Goal: Information Seeking & Learning: Learn about a topic

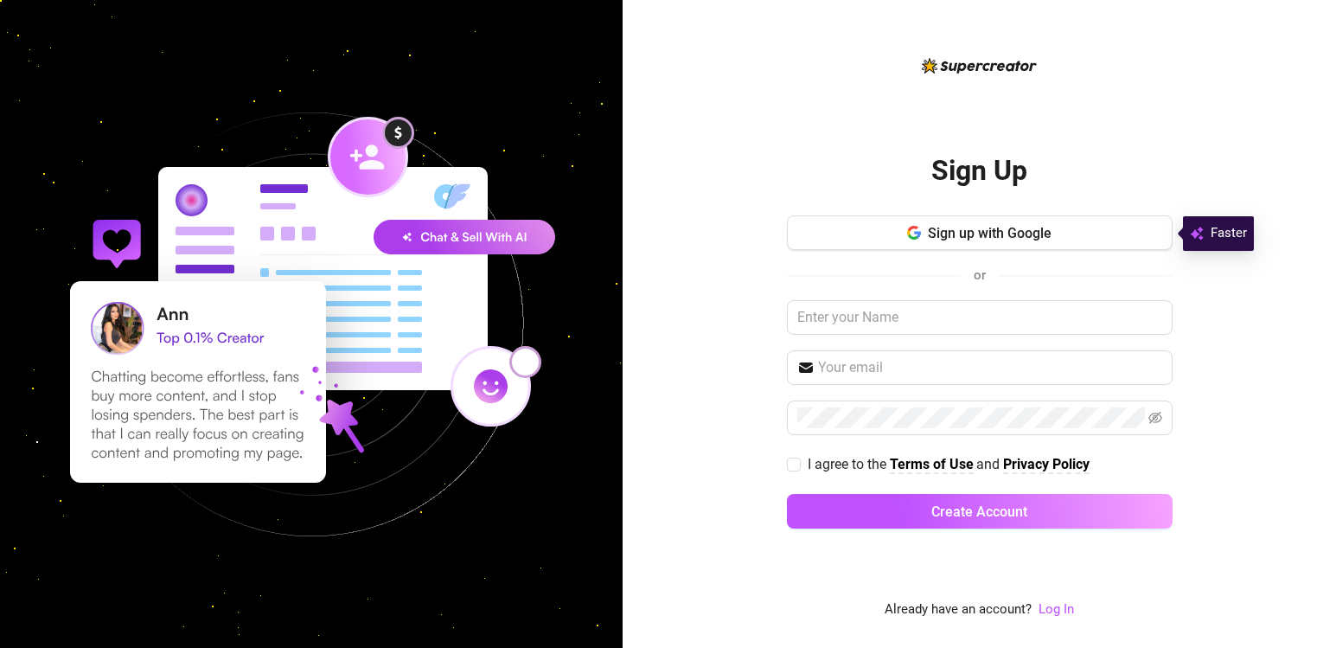
click at [843, 323] on input "text" at bounding box center [980, 317] width 386 height 35
click at [1059, 610] on link "Log In" at bounding box center [1056, 609] width 35 height 16
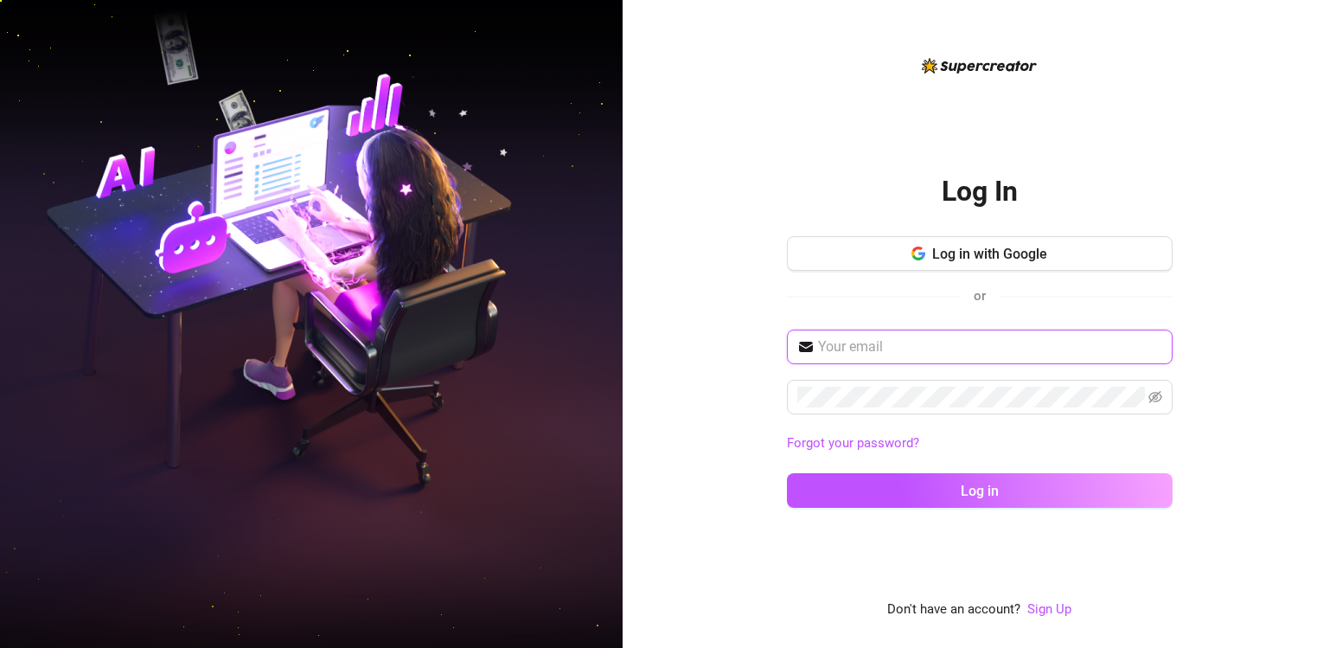
click at [1027, 355] on input "text" at bounding box center [990, 346] width 344 height 21
type input "[EMAIL_ADDRESS][DOMAIN_NAME]"
click at [1015, 414] on span at bounding box center [980, 397] width 386 height 35
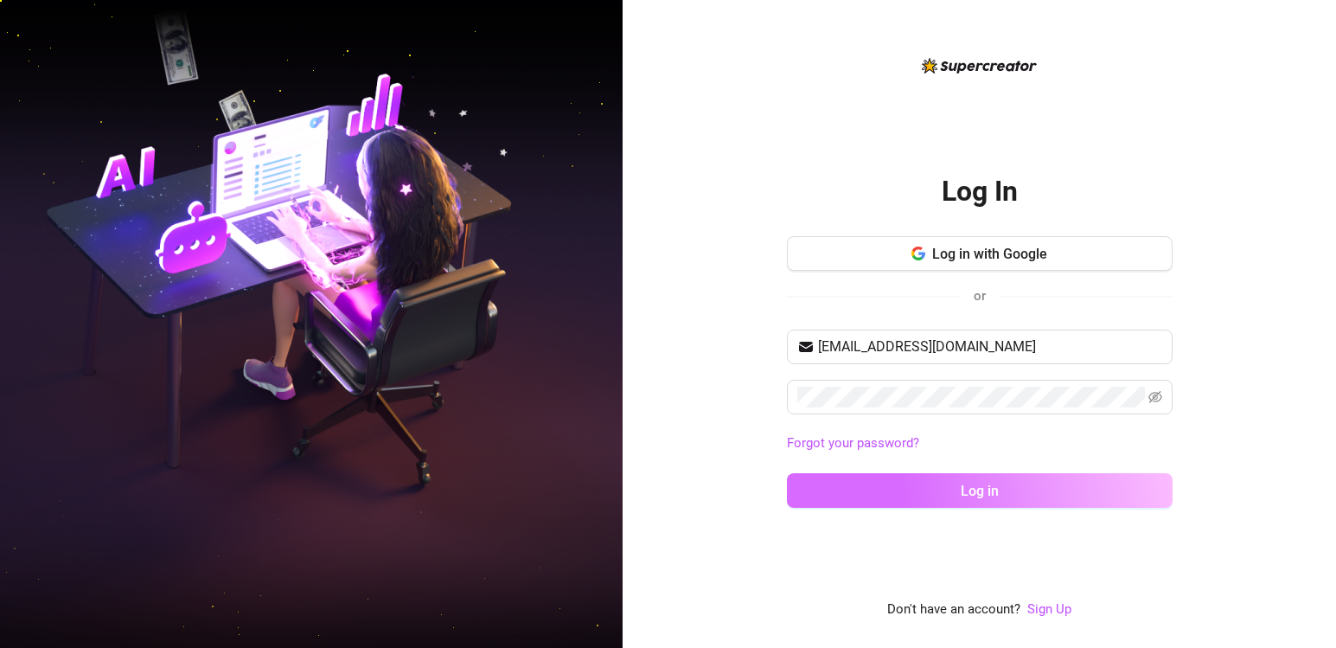
click at [985, 499] on button "Log in" at bounding box center [980, 490] width 386 height 35
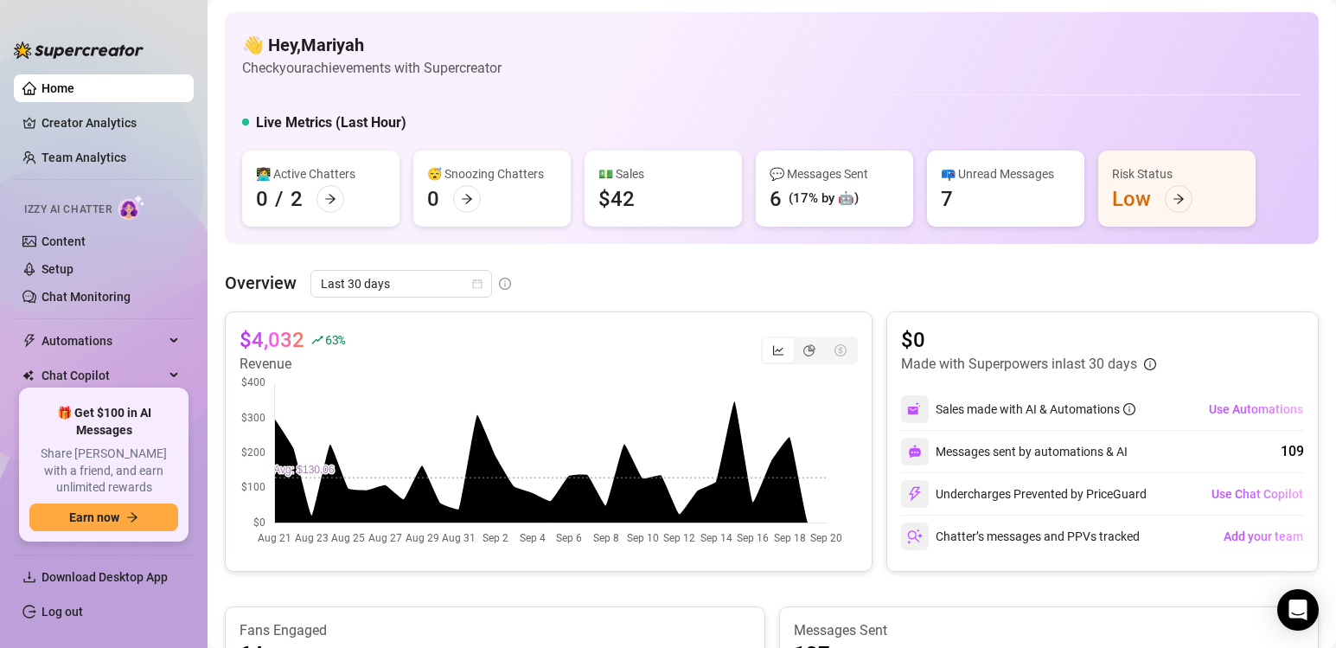
click at [112, 211] on span "Izzy AI Chatter" at bounding box center [67, 210] width 87 height 16
click at [128, 345] on span "Automations" at bounding box center [103, 341] width 123 height 28
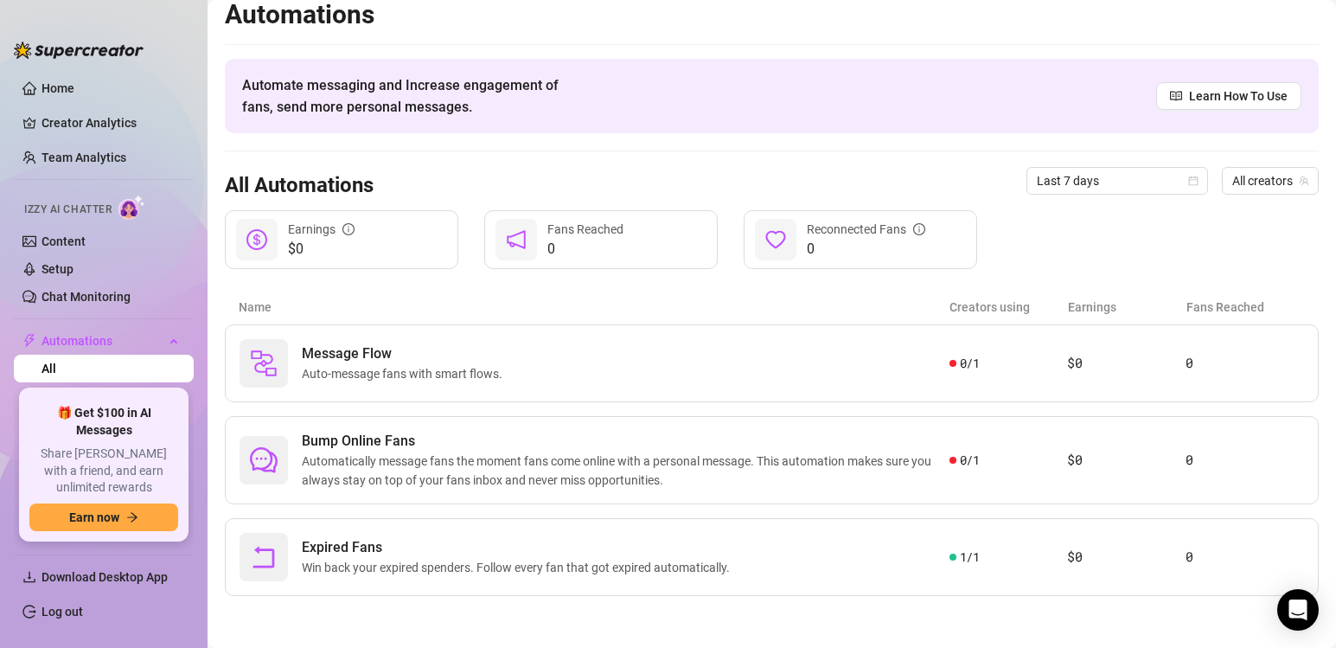
scroll to position [186, 0]
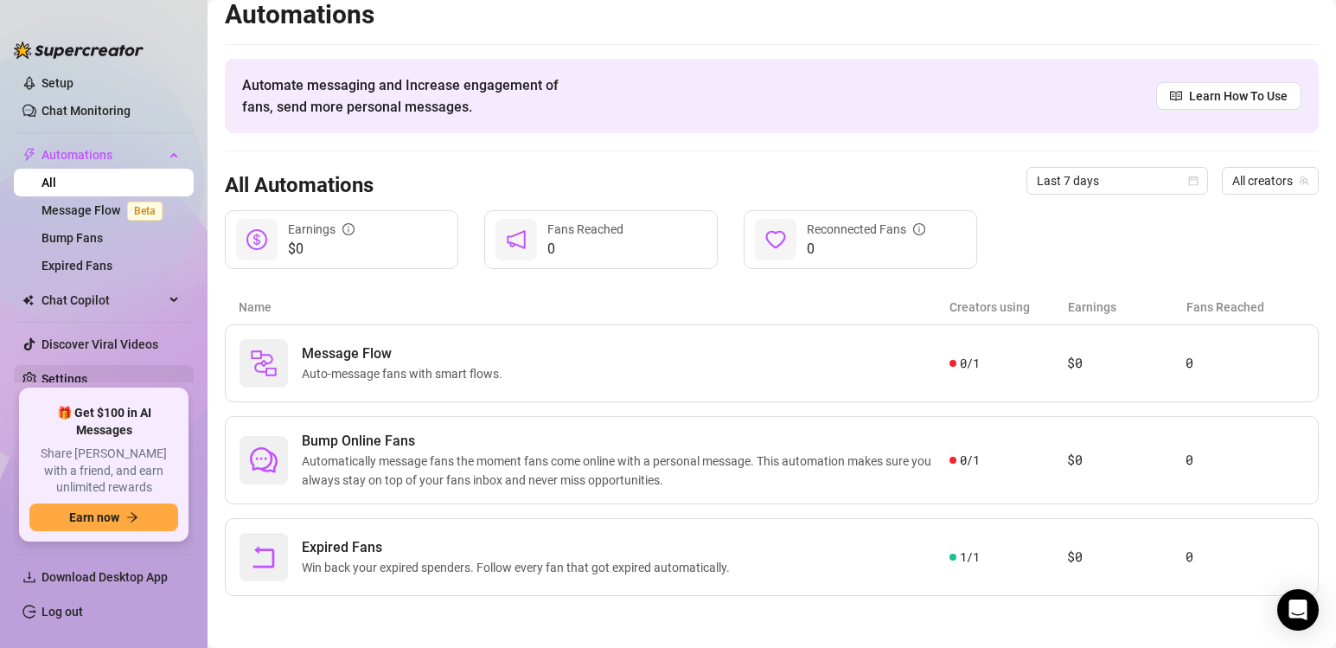
click at [87, 375] on link "Settings" at bounding box center [65, 379] width 46 height 14
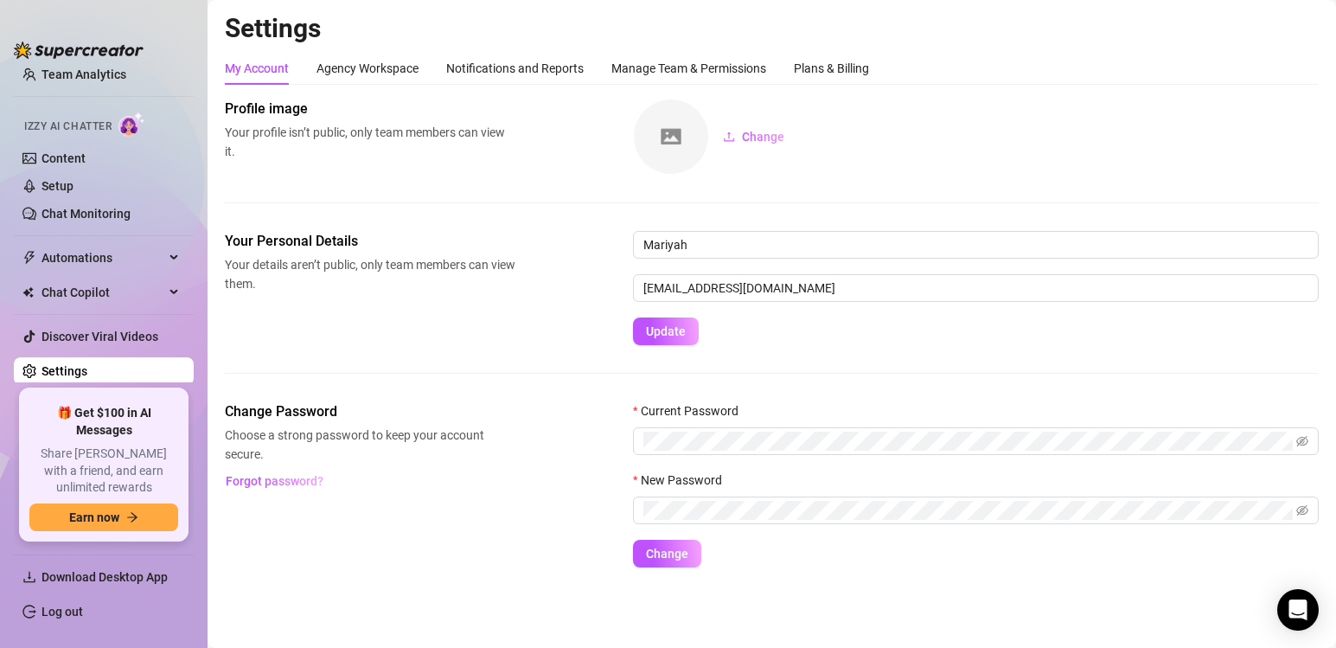
scroll to position [75, 0]
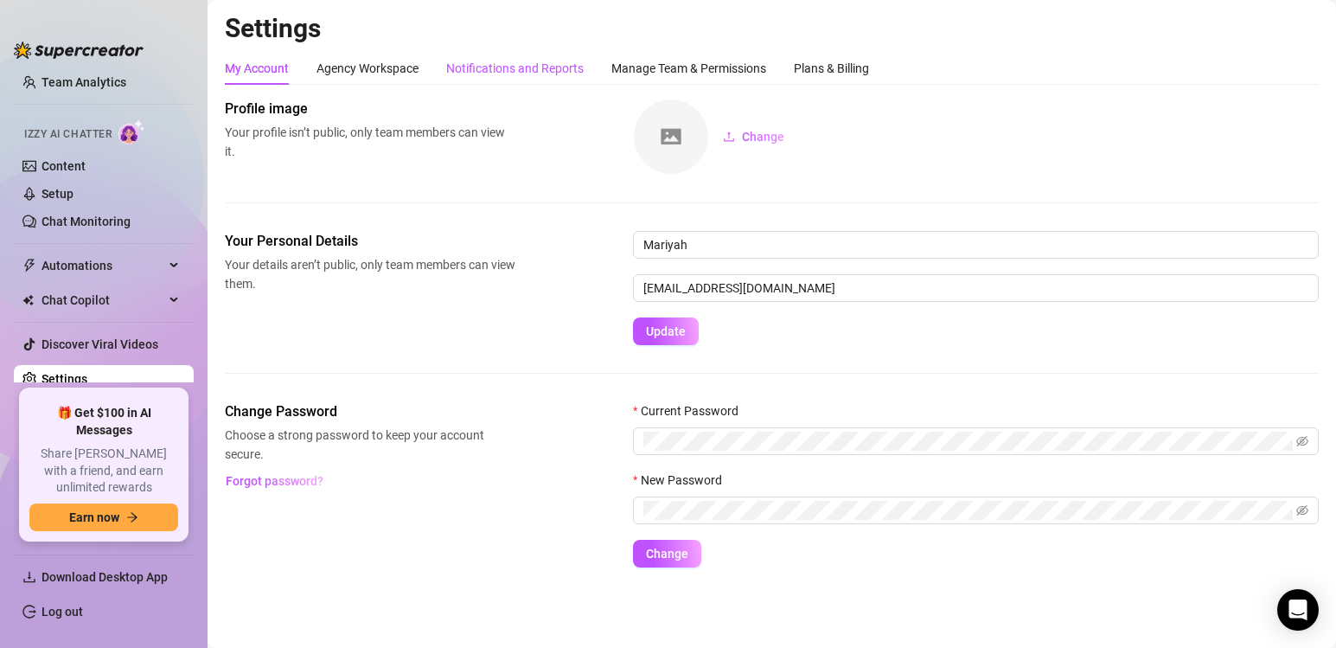
click at [525, 76] on div "Notifications and Reports" at bounding box center [515, 68] width 138 height 19
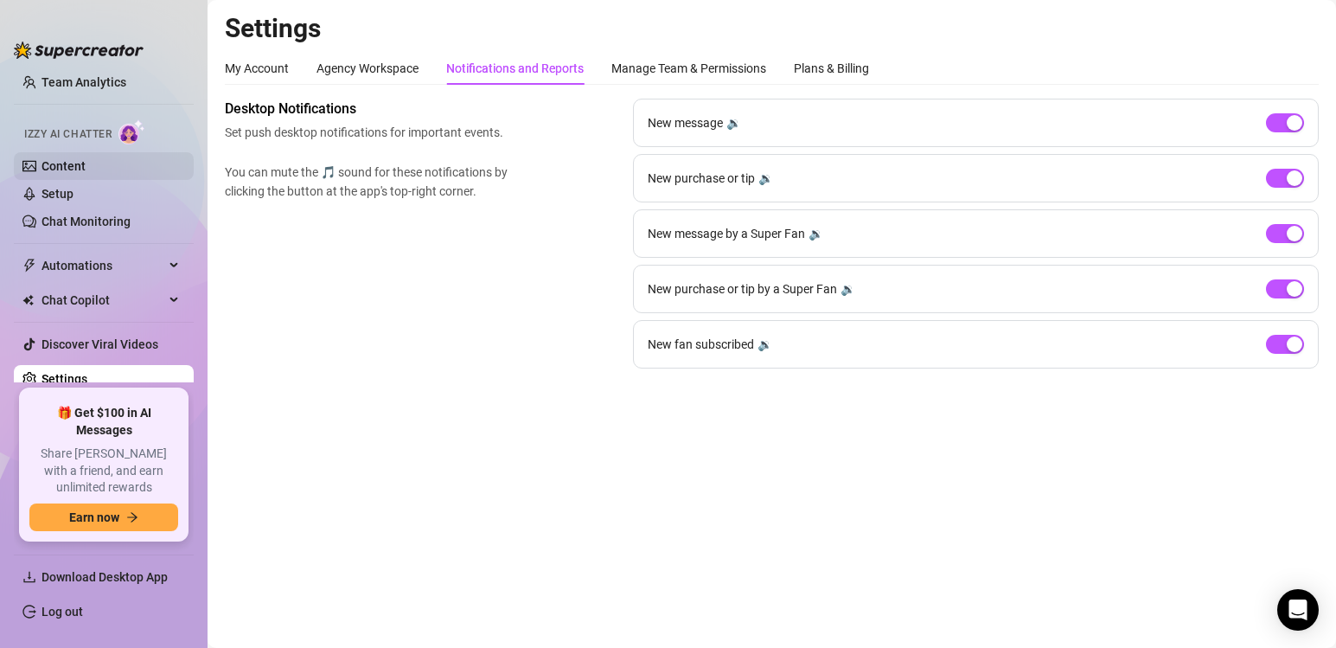
click at [86, 173] on link "Content" at bounding box center [64, 166] width 44 height 14
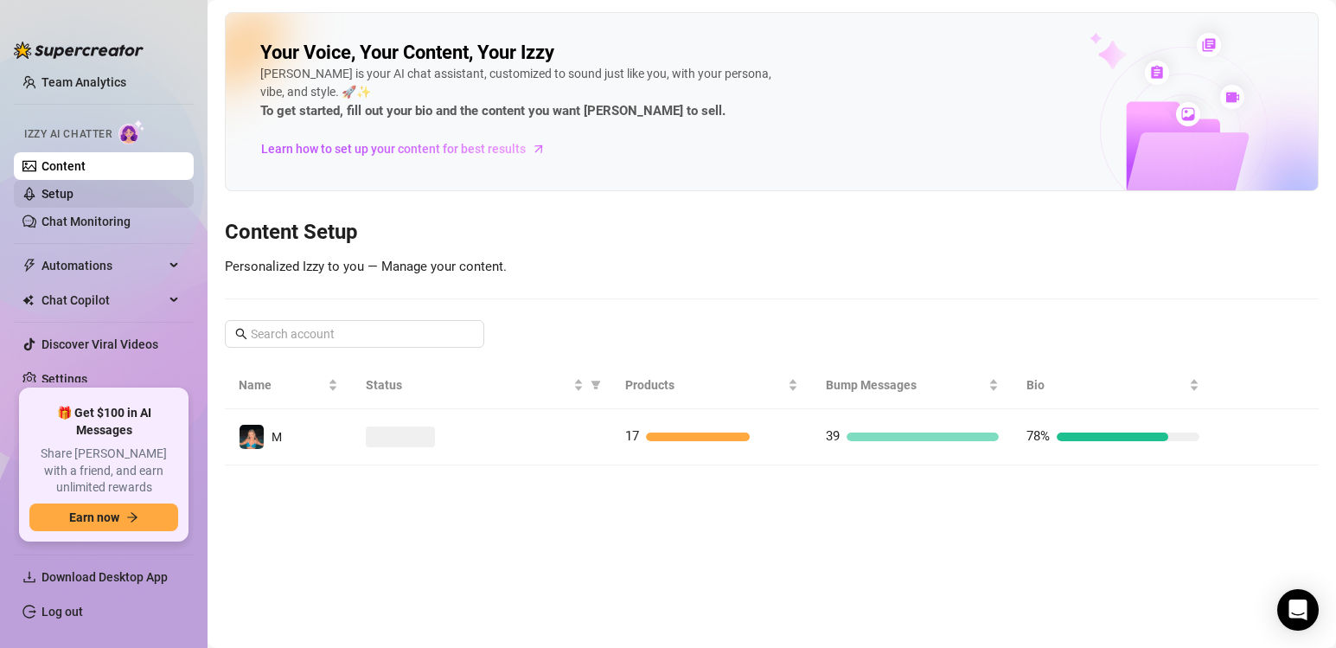
click at [74, 191] on link "Setup" at bounding box center [58, 194] width 32 height 14
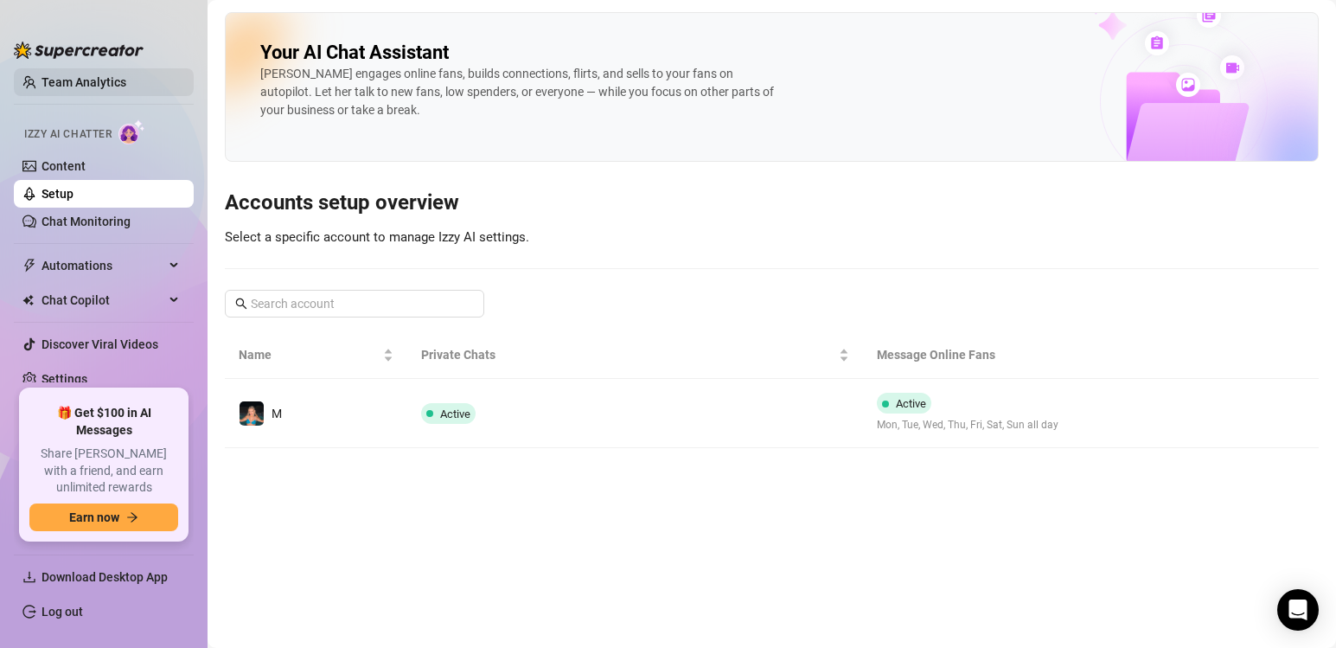
click at [105, 80] on link "Team Analytics" at bounding box center [84, 82] width 85 height 14
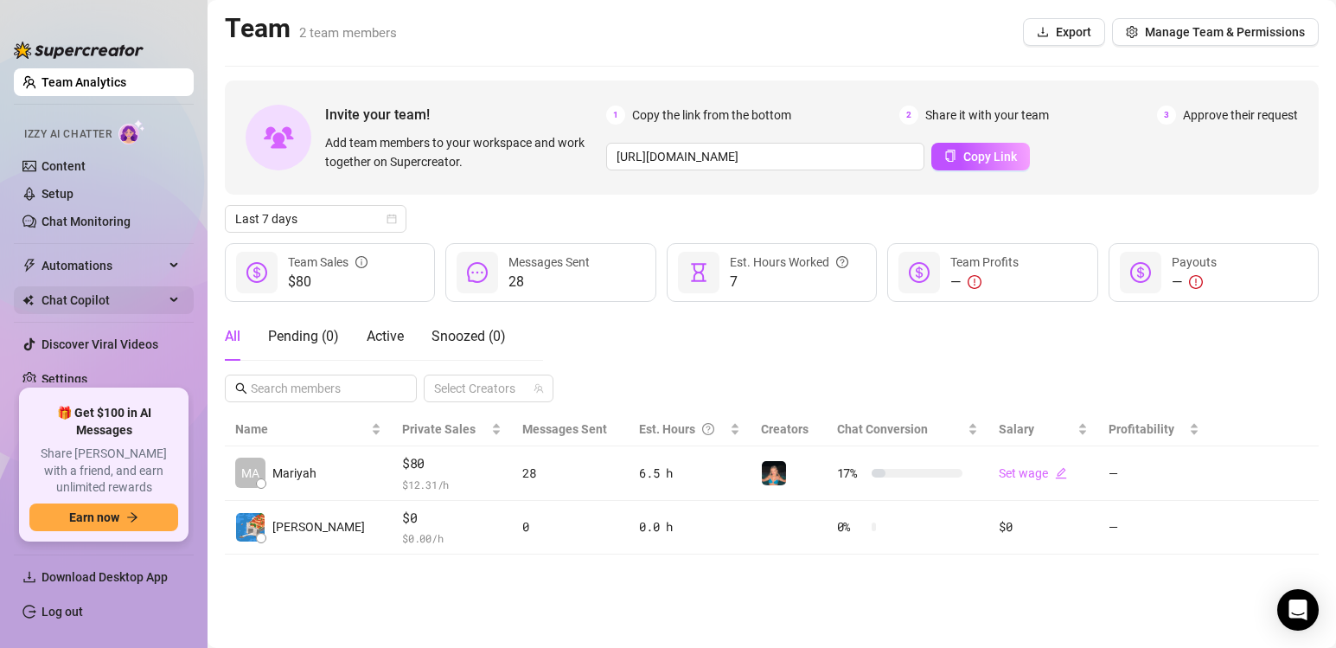
click at [130, 302] on span "Chat Copilot" at bounding box center [103, 300] width 123 height 28
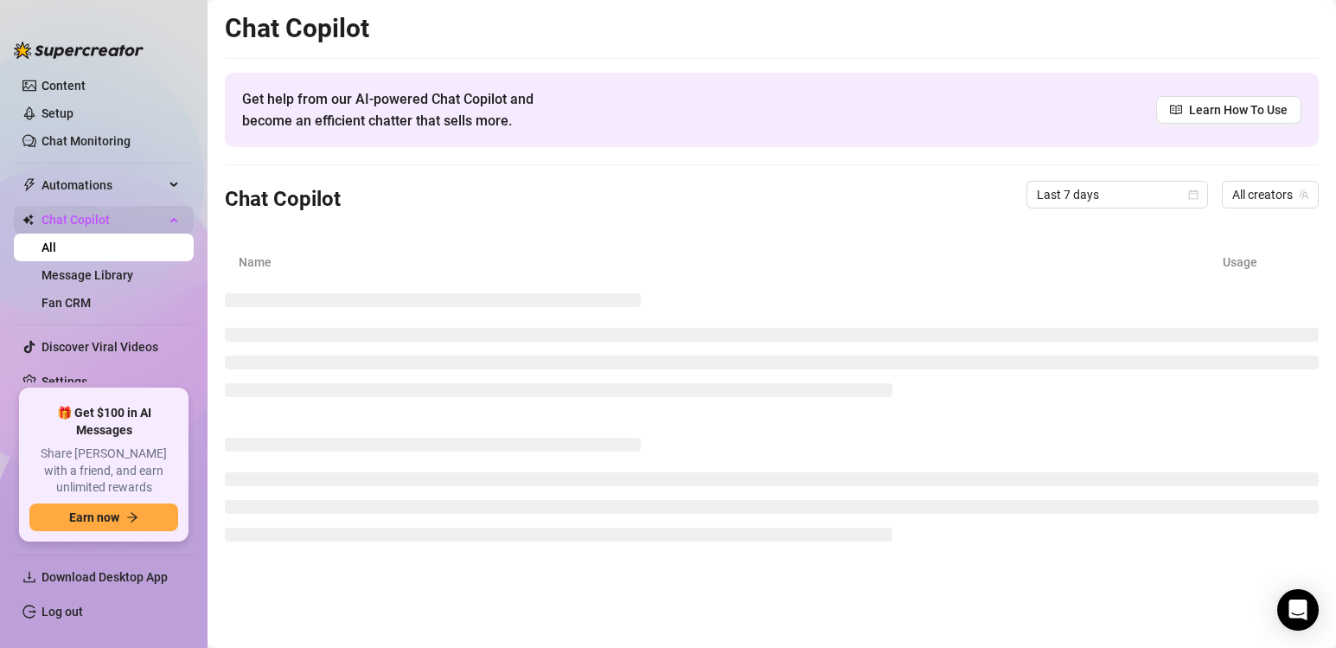
scroll to position [158, 0]
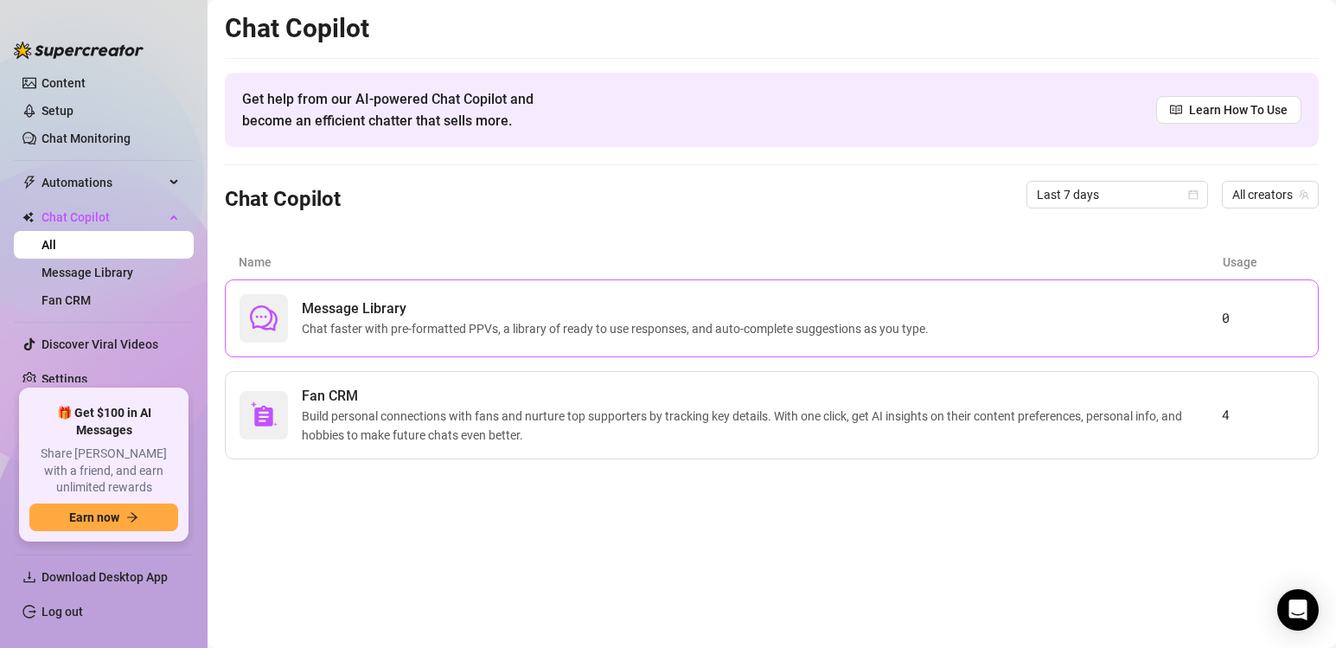
click at [541, 331] on span "Chat faster with pre-formatted PPVs, a library of ready to use responses, and a…" at bounding box center [619, 328] width 634 height 19
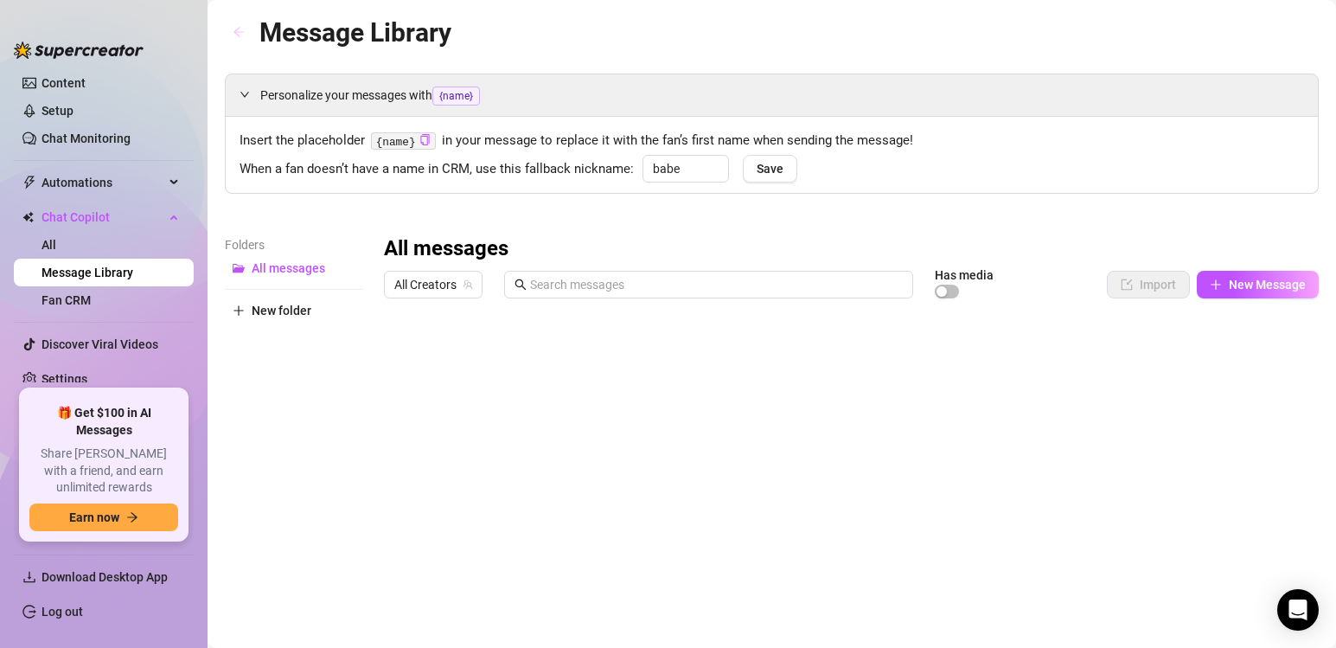
click at [237, 31] on icon "arrow-left" at bounding box center [239, 32] width 12 height 12
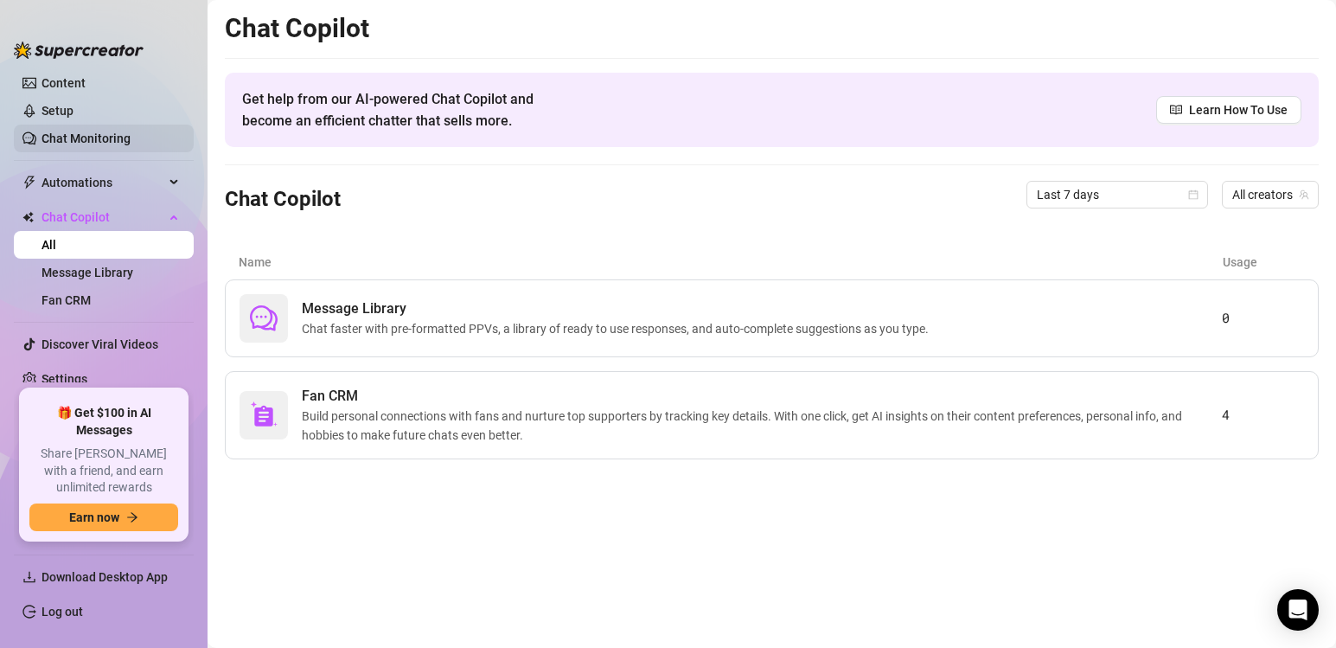
click at [119, 139] on link "Chat Monitoring" at bounding box center [86, 138] width 89 height 14
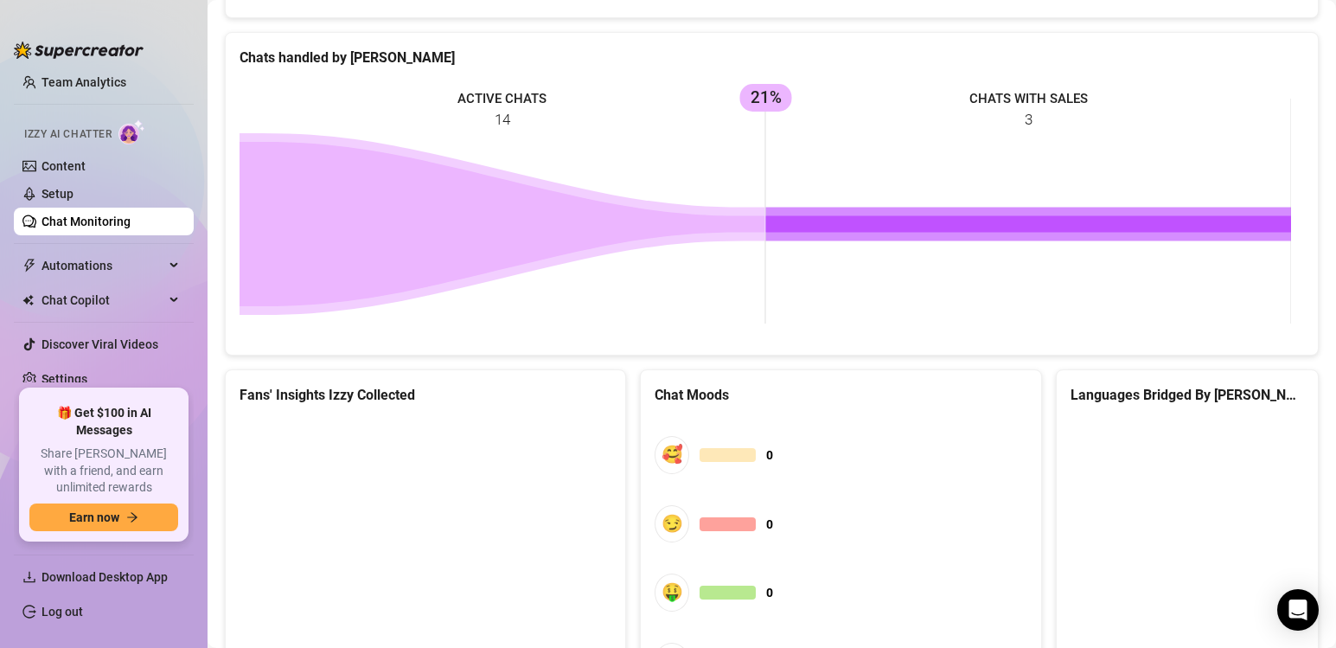
scroll to position [835, 0]
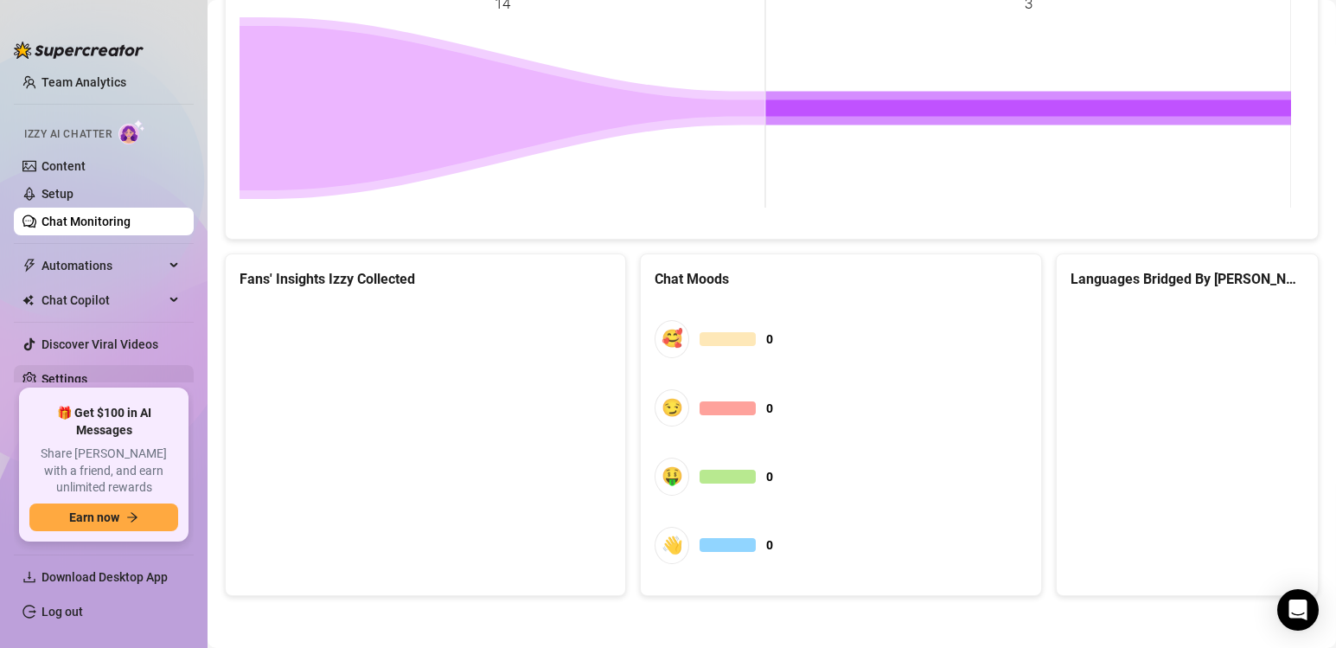
click at [87, 381] on link "Settings" at bounding box center [65, 379] width 46 height 14
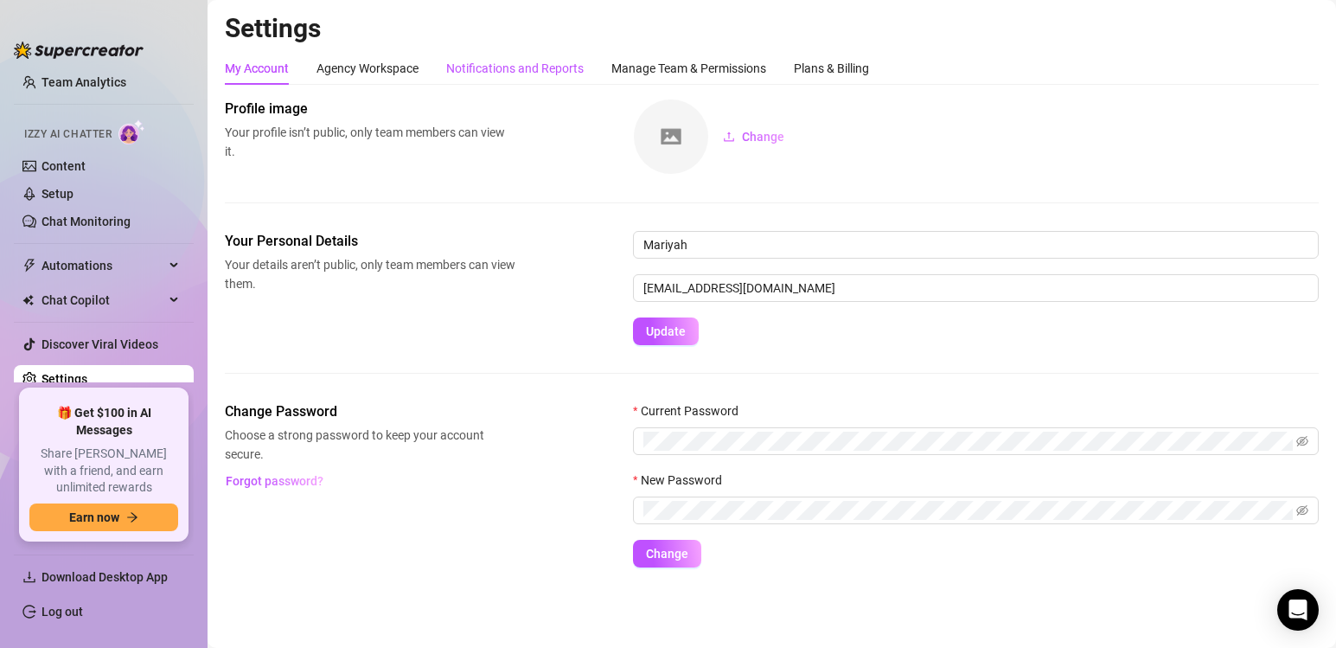
click at [534, 70] on div "Notifications and Reports" at bounding box center [515, 68] width 138 height 19
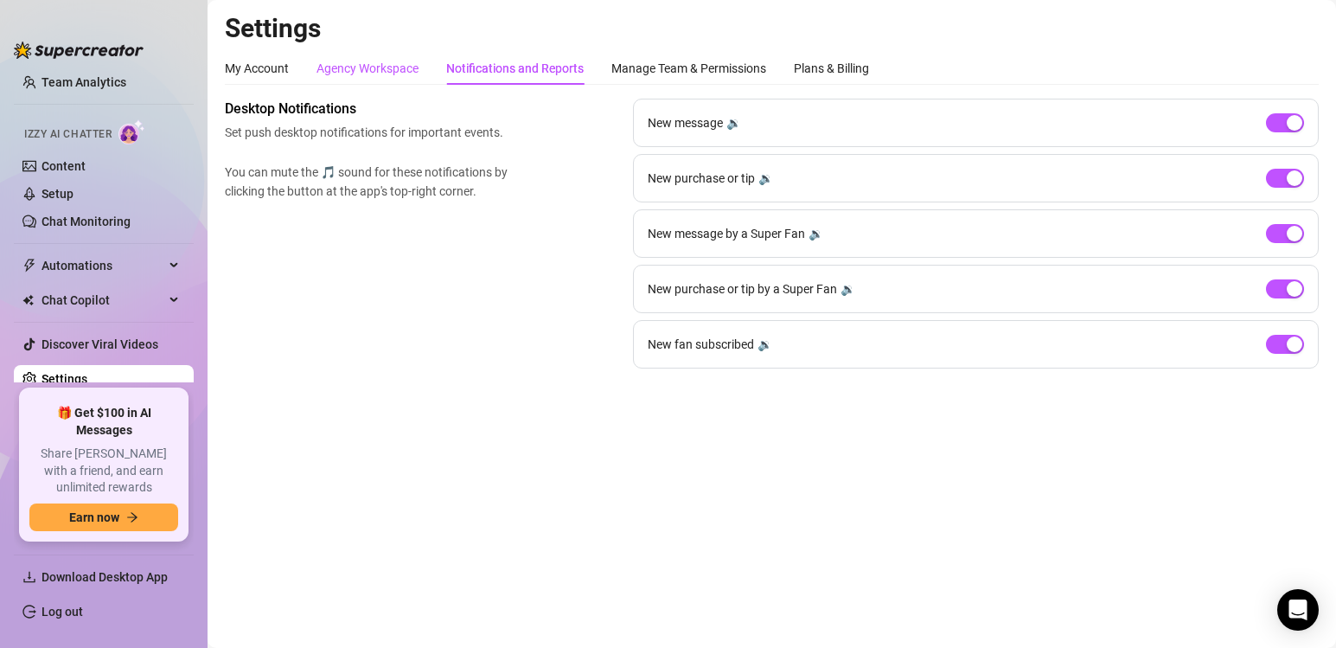
click at [402, 64] on div "Agency Workspace" at bounding box center [368, 68] width 102 height 19
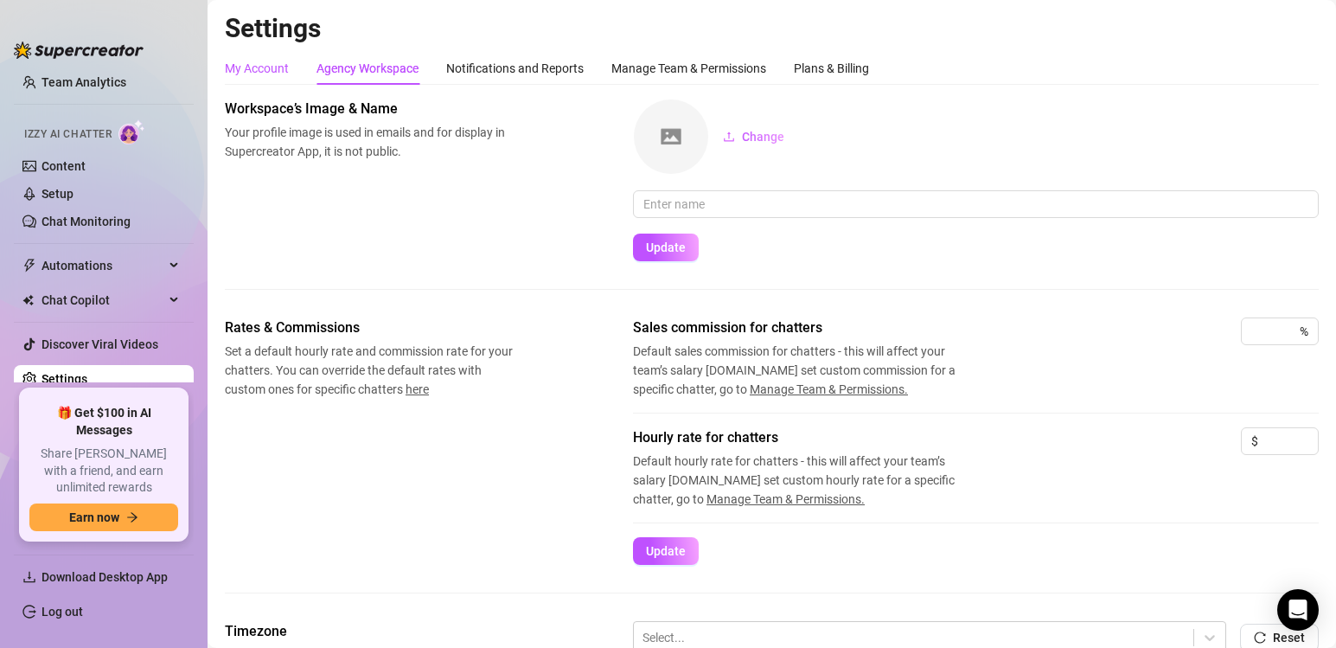
click at [277, 65] on div "My Account" at bounding box center [257, 68] width 64 height 19
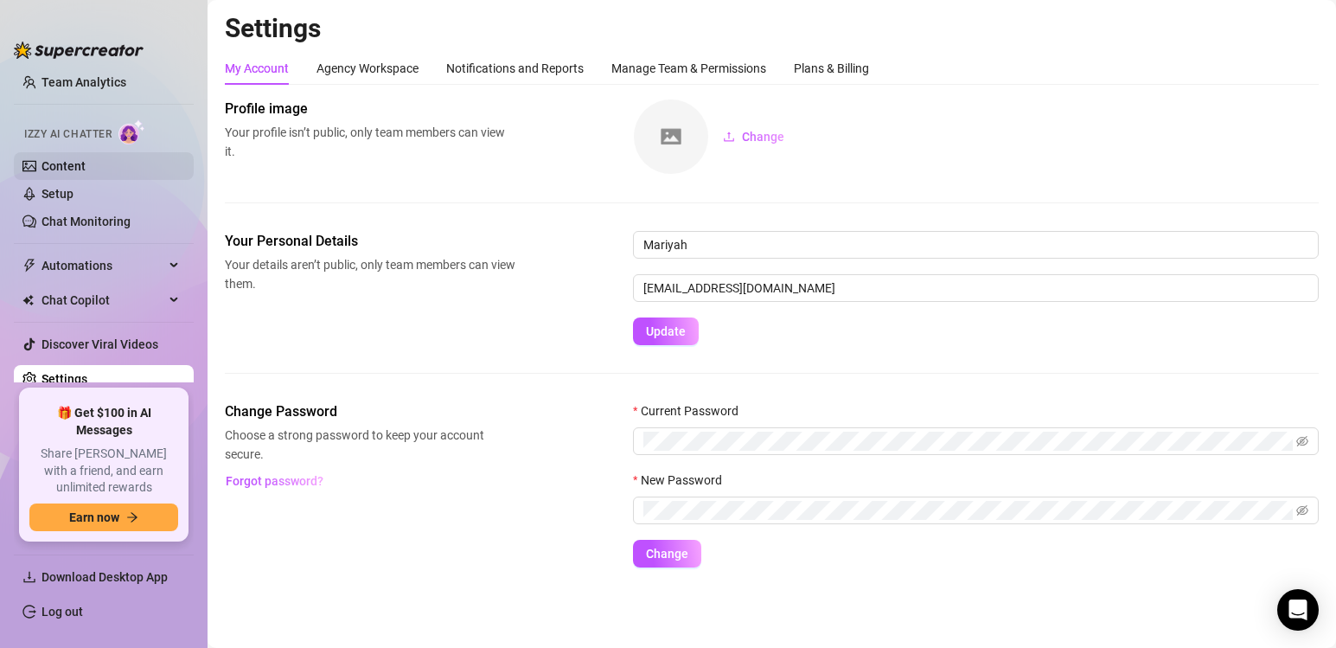
click at [86, 165] on link "Content" at bounding box center [64, 166] width 44 height 14
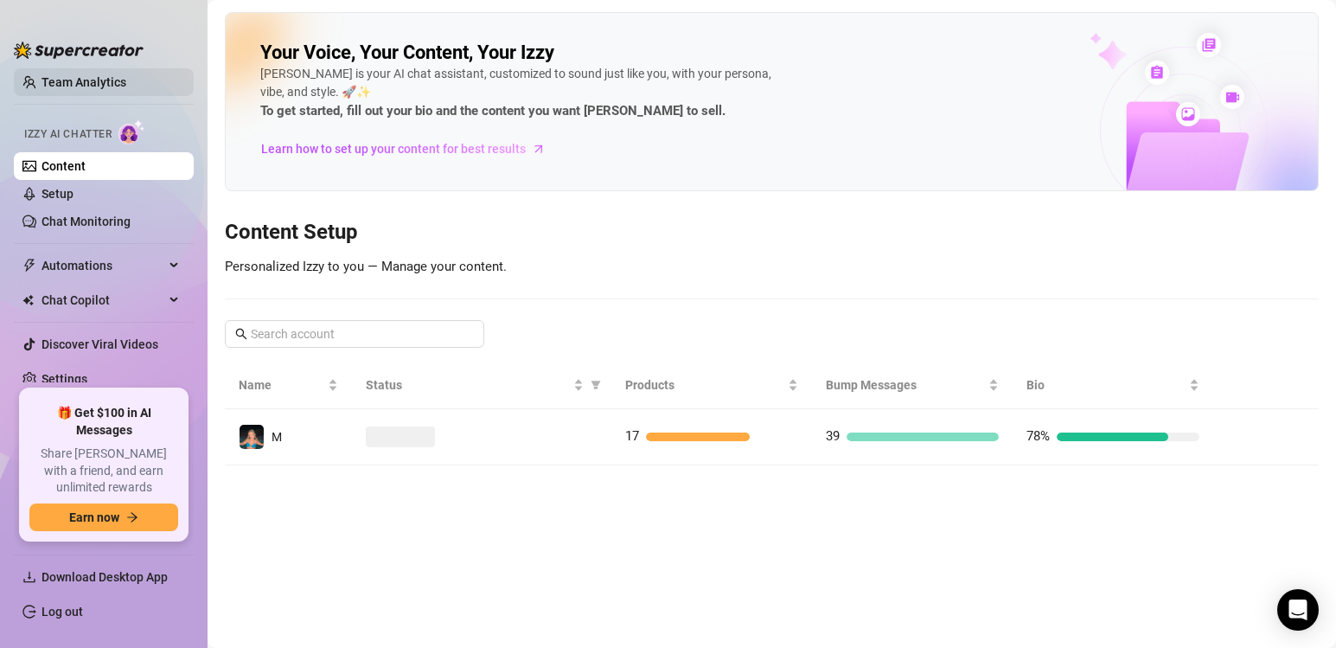
click at [122, 79] on link "Team Analytics" at bounding box center [84, 82] width 85 height 14
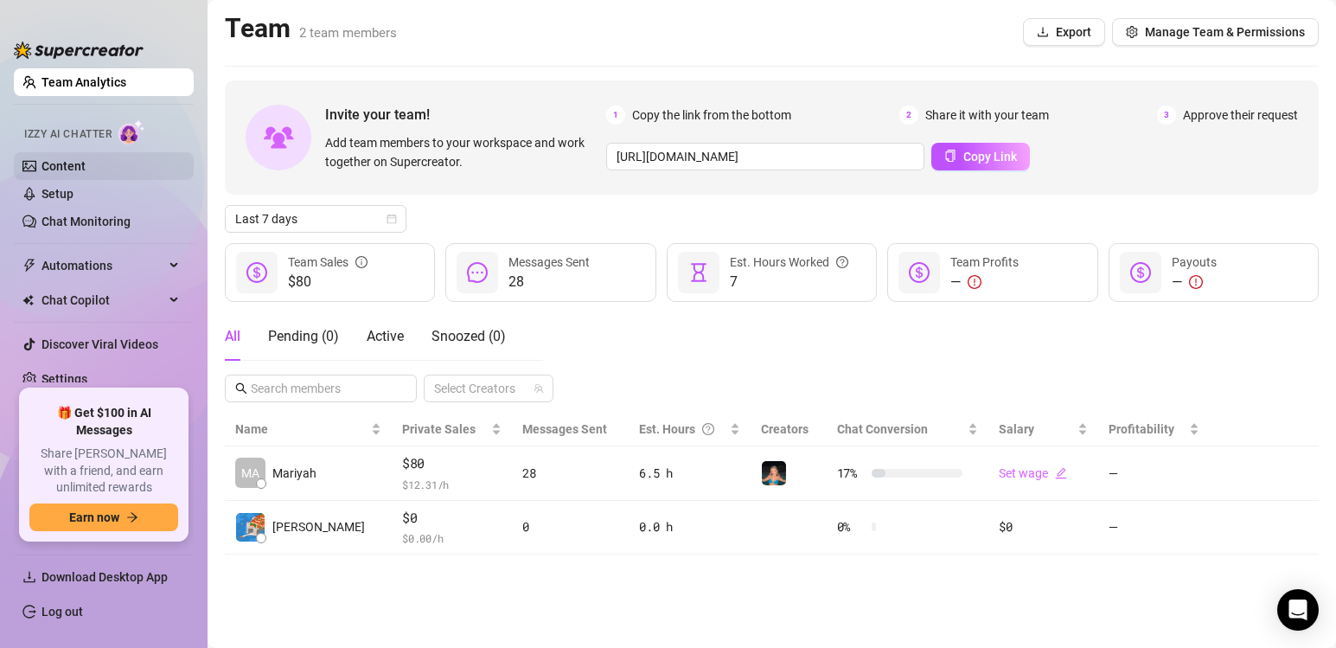
click at [86, 173] on link "Content" at bounding box center [64, 166] width 44 height 14
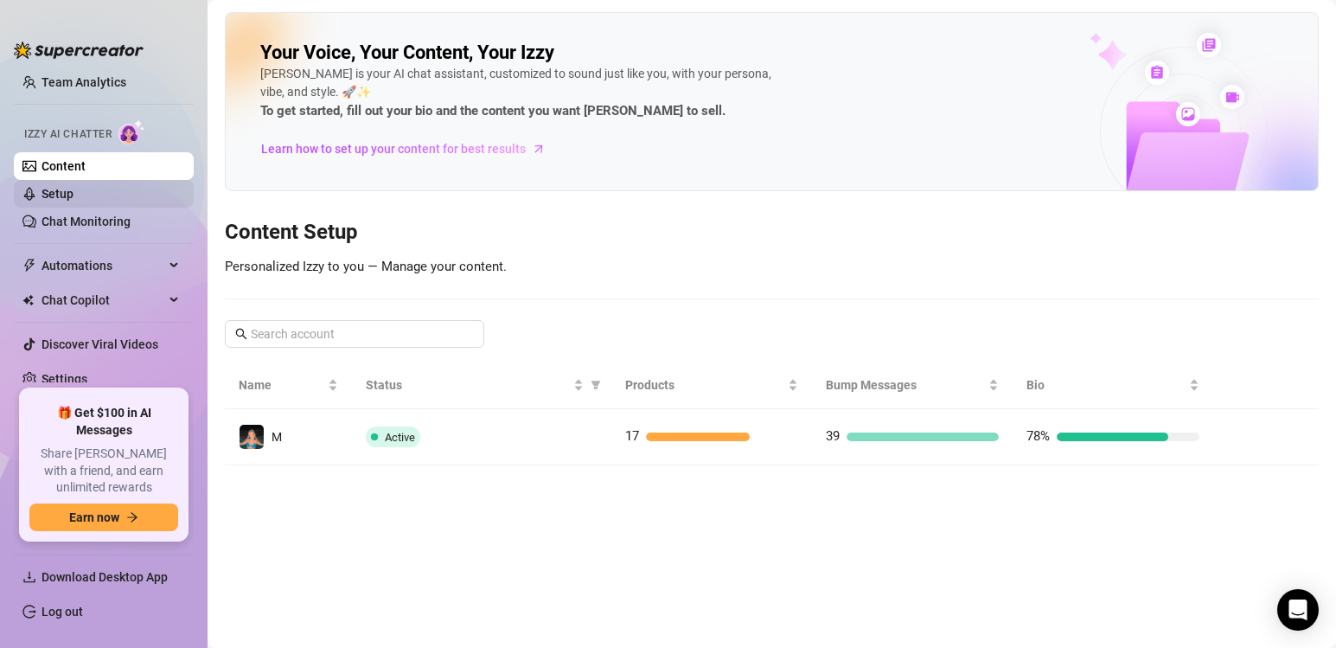
click at [74, 189] on link "Setup" at bounding box center [58, 194] width 32 height 14
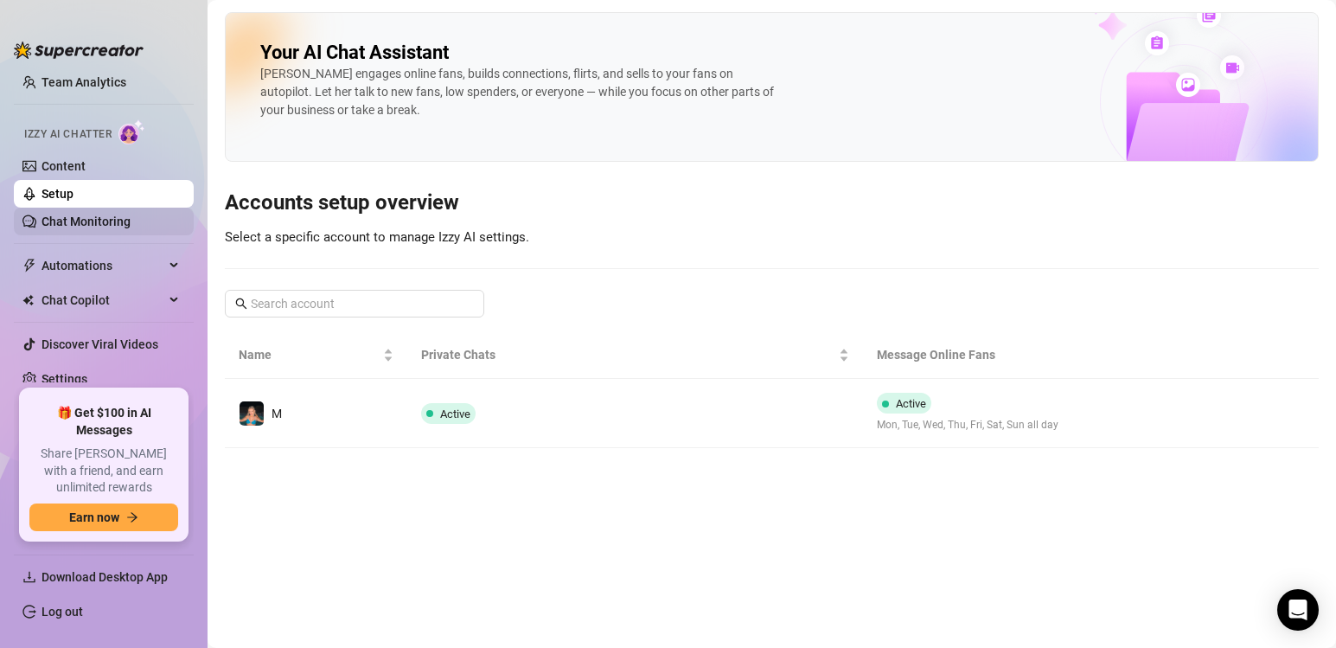
click at [131, 226] on link "Chat Monitoring" at bounding box center [86, 222] width 89 height 14
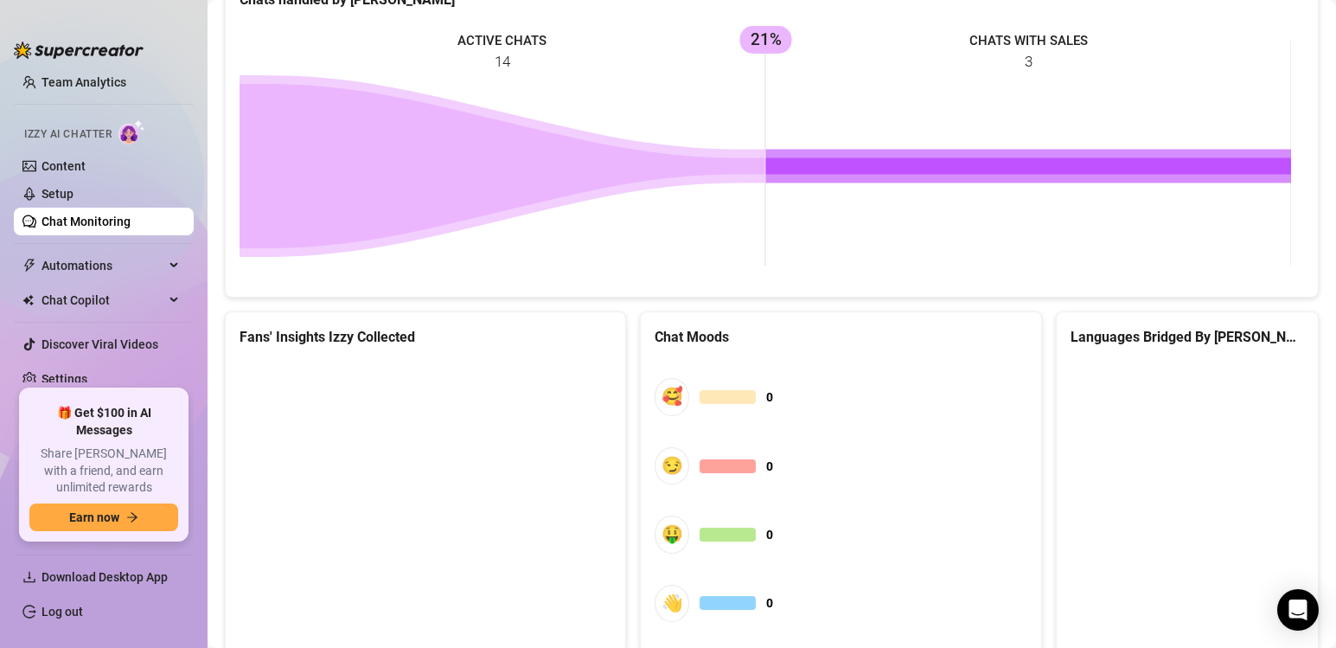
scroll to position [835, 0]
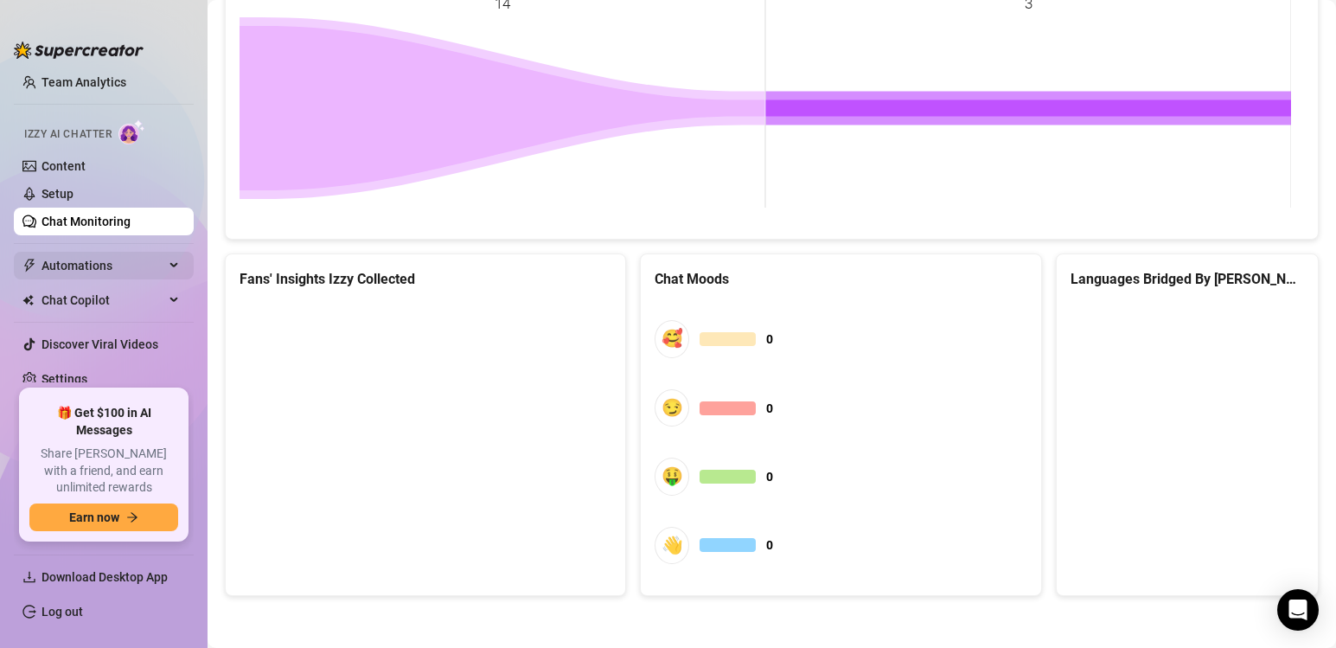
click at [143, 262] on span "Automations" at bounding box center [103, 266] width 123 height 28
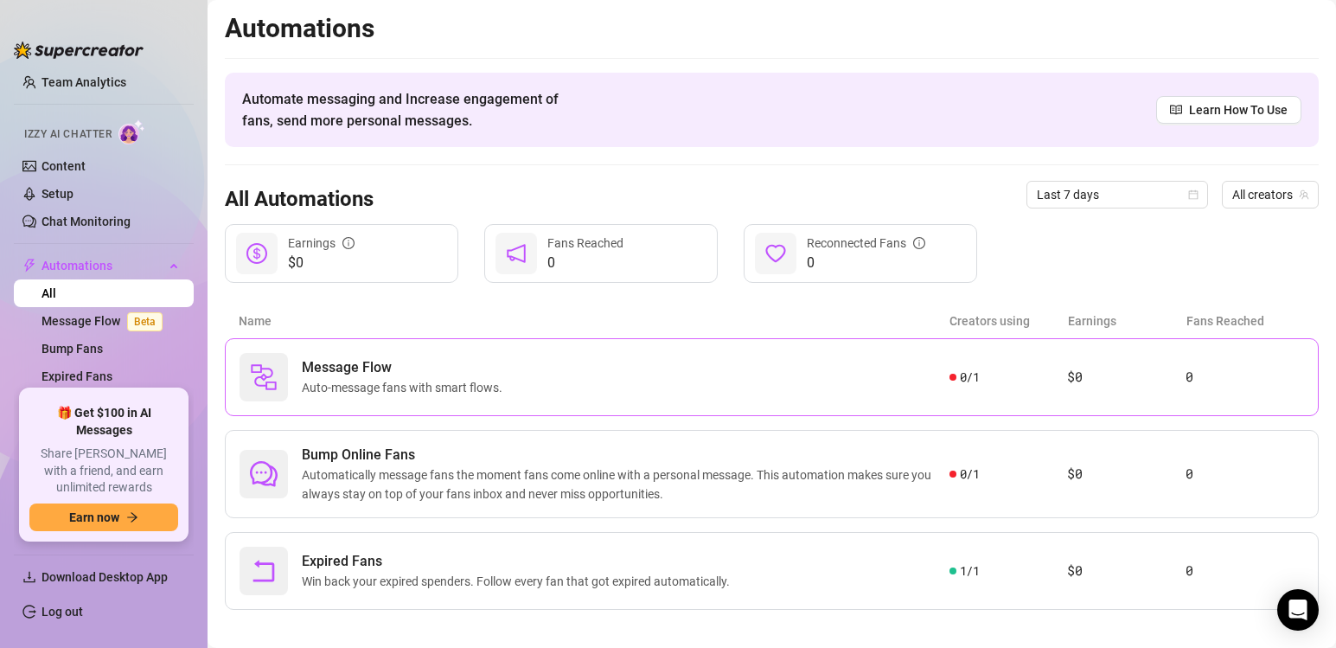
scroll to position [14, 0]
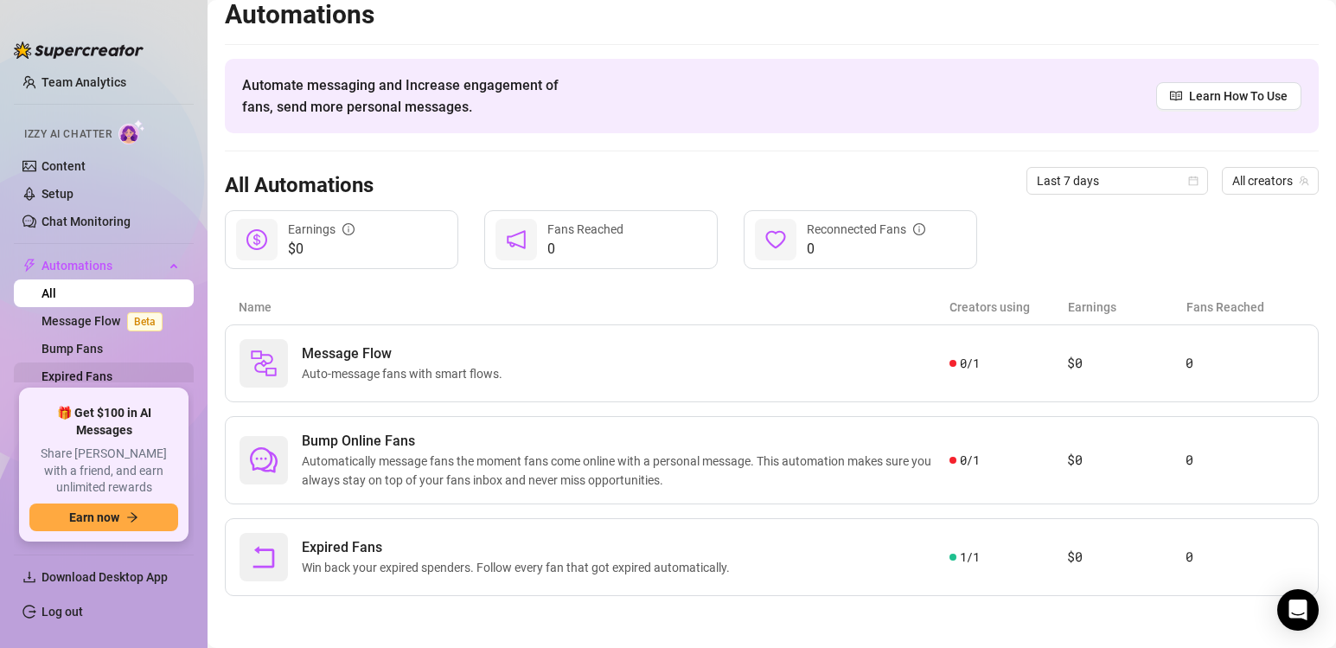
click at [109, 378] on link "Expired Fans" at bounding box center [77, 376] width 71 height 14
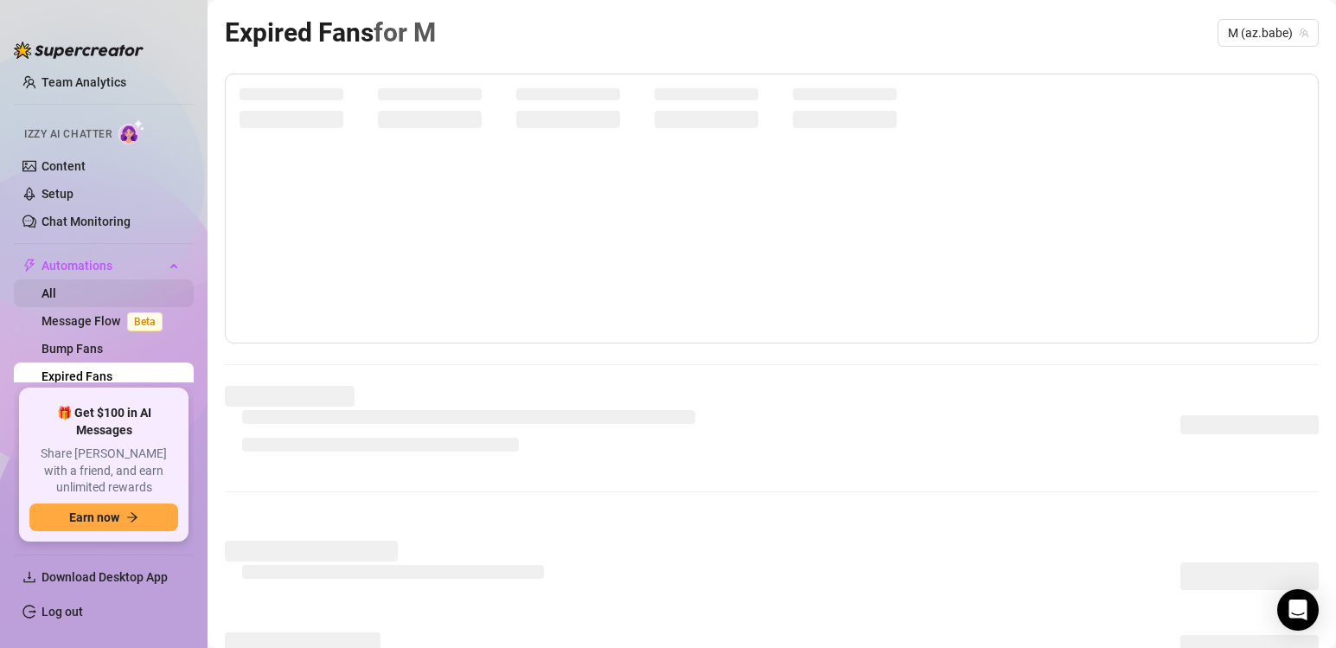
click at [56, 286] on link "All" at bounding box center [49, 293] width 15 height 14
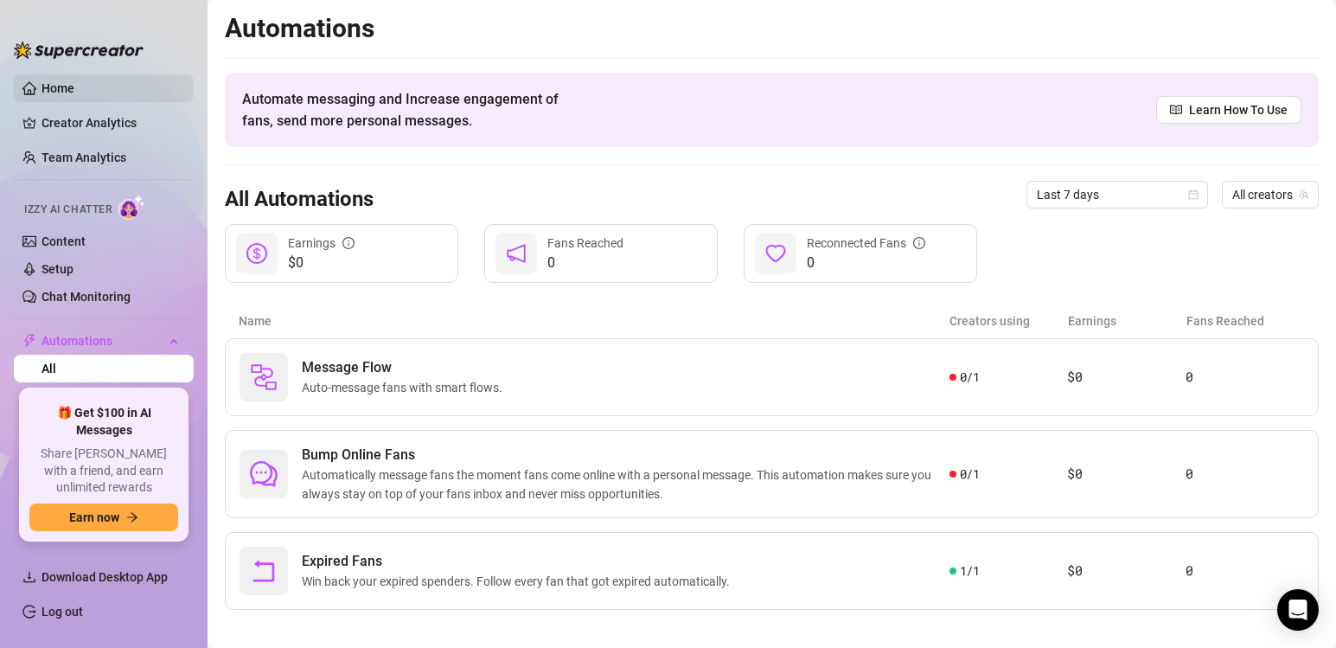
click at [74, 90] on link "Home" at bounding box center [58, 88] width 33 height 14
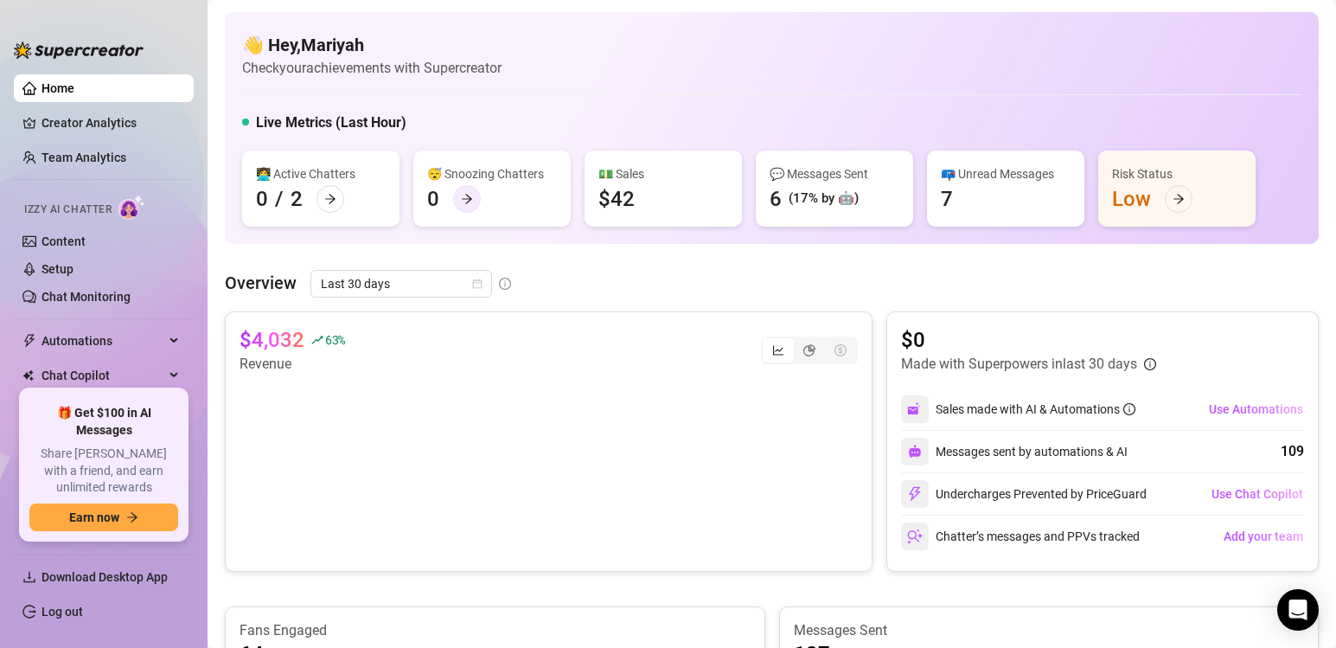
click at [473, 196] on div at bounding box center [467, 199] width 28 height 28
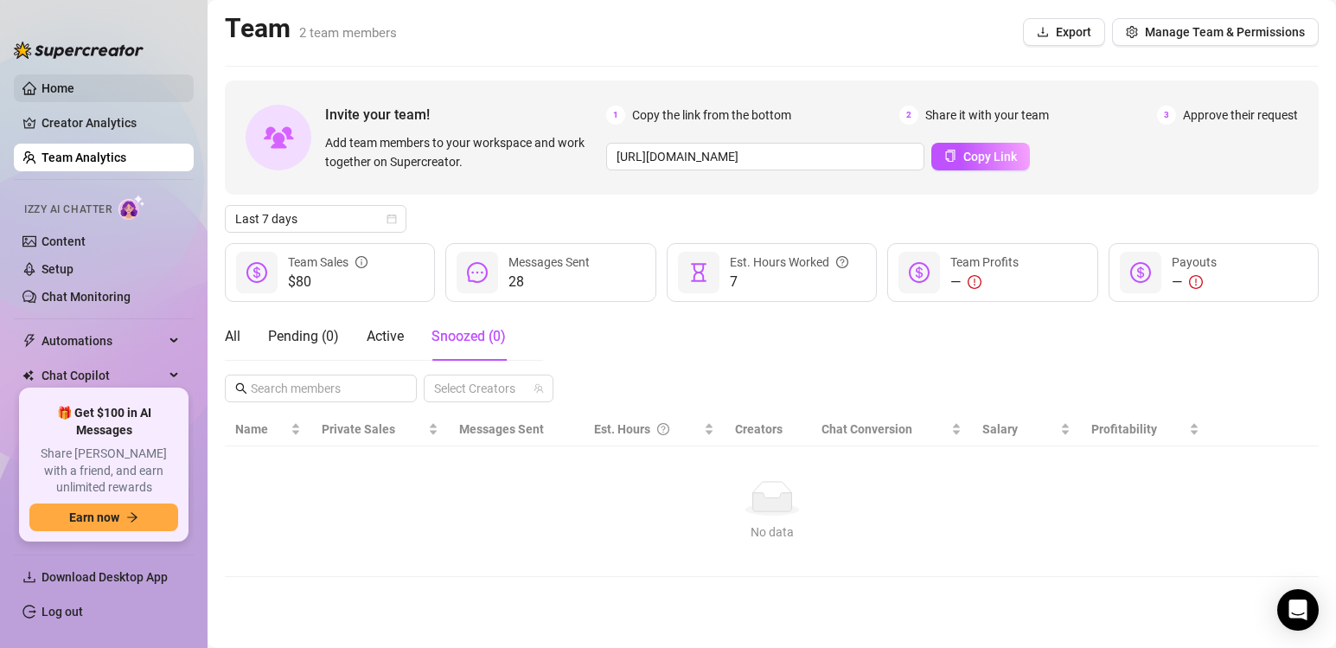
click at [74, 84] on link "Home" at bounding box center [58, 88] width 33 height 14
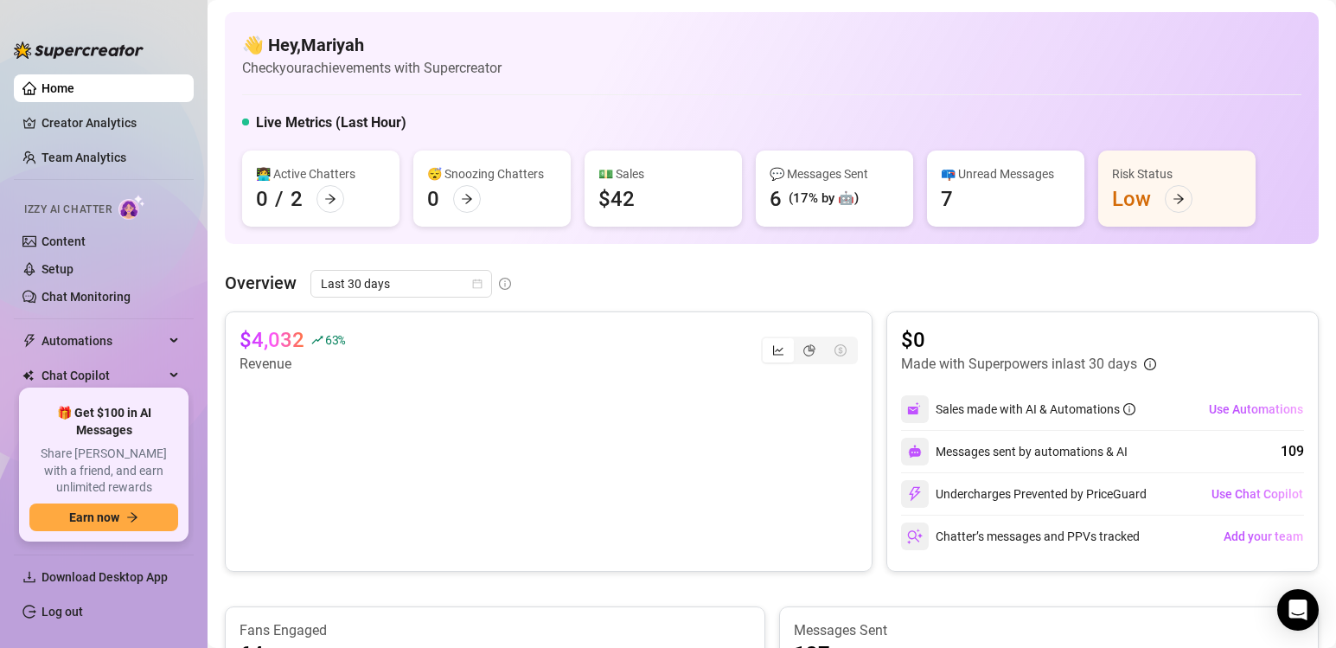
click at [991, 200] on div "📪 Unread Messages 7" at bounding box center [1005, 189] width 157 height 76
click at [959, 172] on div "📪 Unread Messages" at bounding box center [1006, 173] width 130 height 19
click at [121, 119] on link "Creator Analytics" at bounding box center [111, 123] width 138 height 28
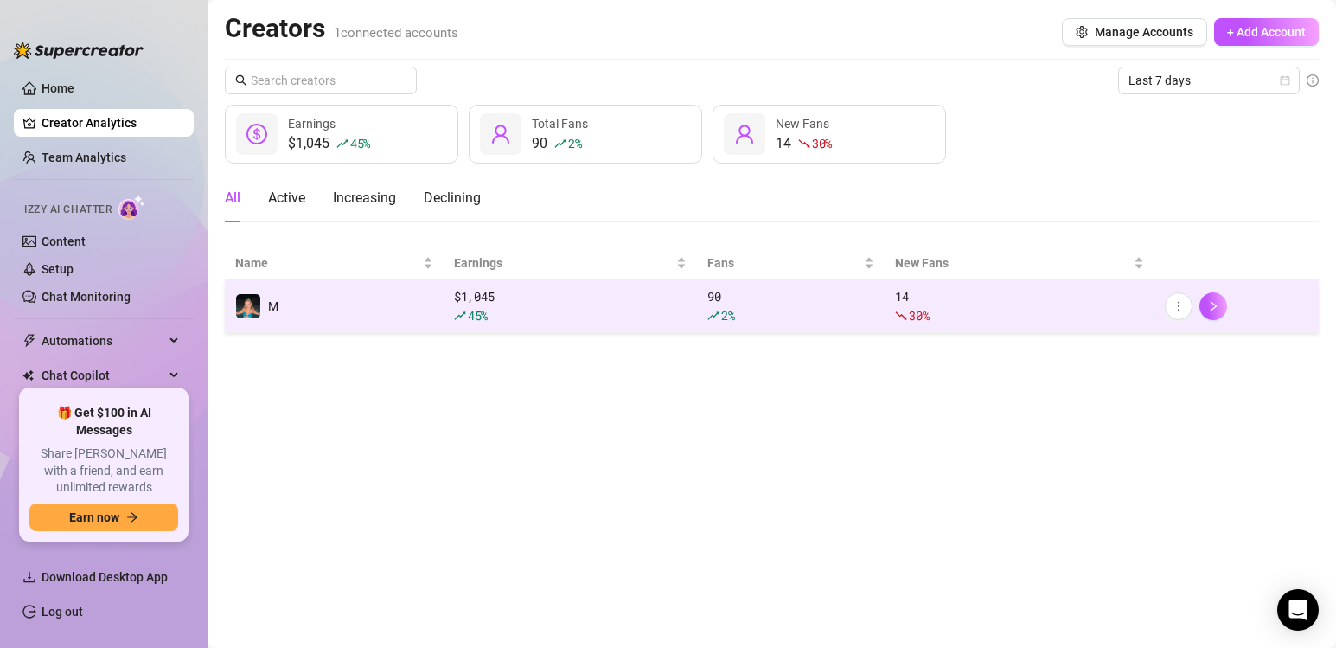
click at [292, 317] on td "M" at bounding box center [334, 306] width 219 height 53
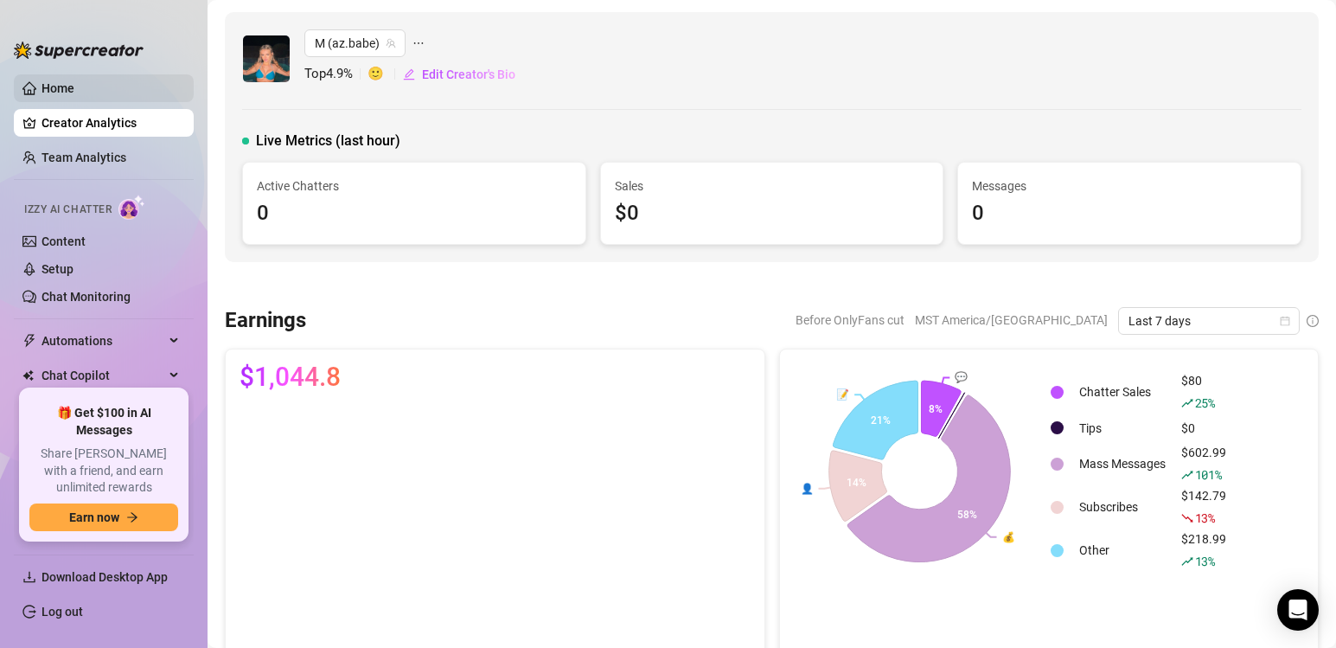
click at [74, 82] on link "Home" at bounding box center [58, 88] width 33 height 14
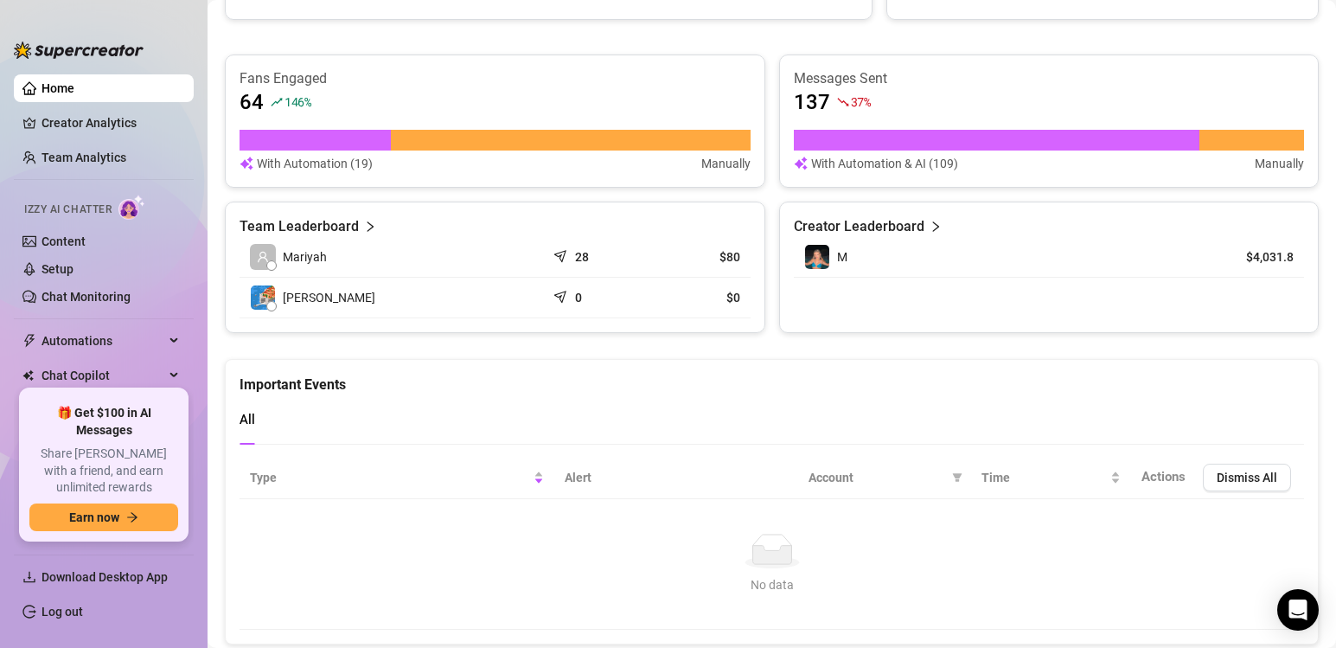
scroll to position [553, 0]
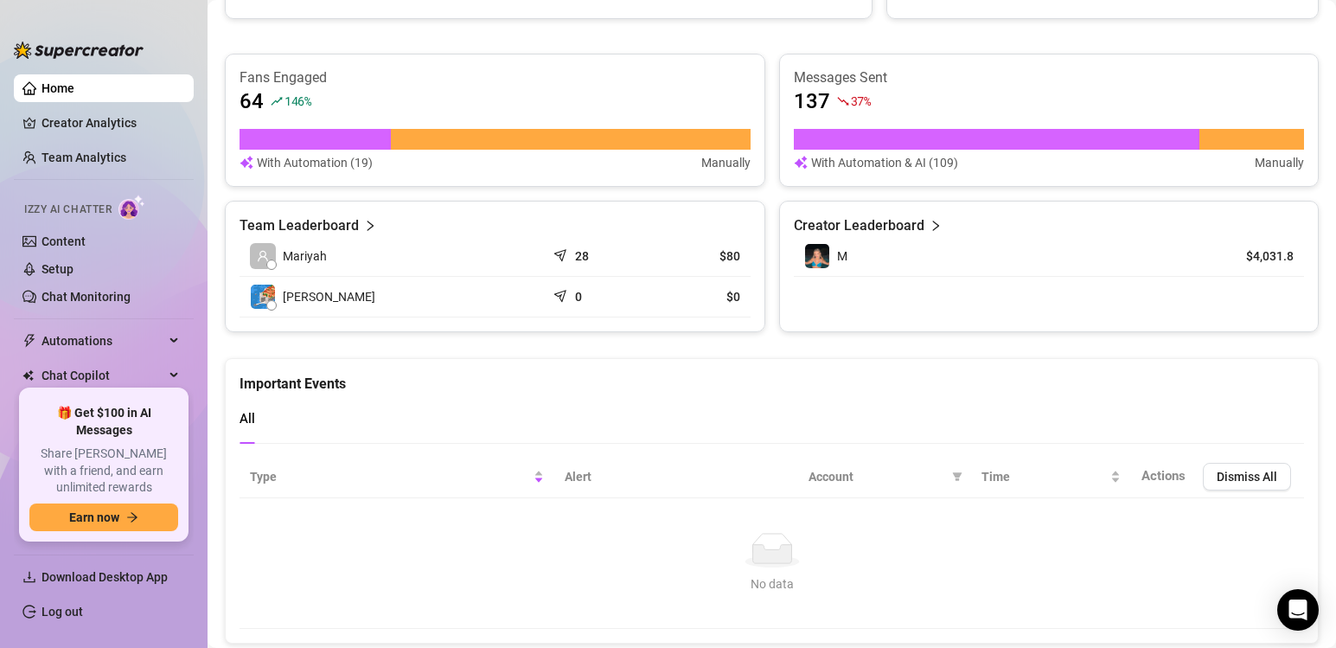
click at [559, 261] on icon "send" at bounding box center [562, 254] width 16 height 16
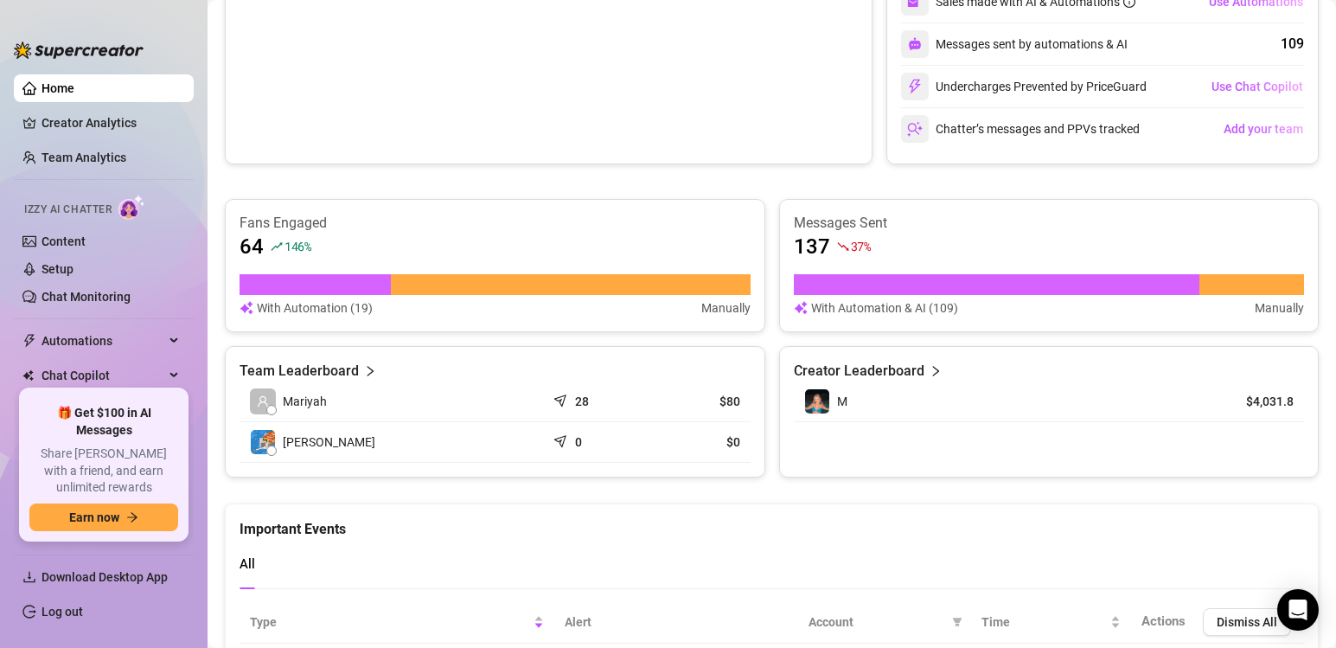
scroll to position [407, 0]
click at [867, 403] on div "M" at bounding box center [999, 402] width 391 height 26
click at [821, 337] on div "Fans Engaged 64 146 % With Automation (19) Manually Messages Sent 137 37 % With…" at bounding box center [772, 339] width 1094 height 279
click at [887, 384] on td "M" at bounding box center [1000, 402] width 412 height 41
click at [879, 374] on article "Creator Leaderboard" at bounding box center [859, 372] width 131 height 21
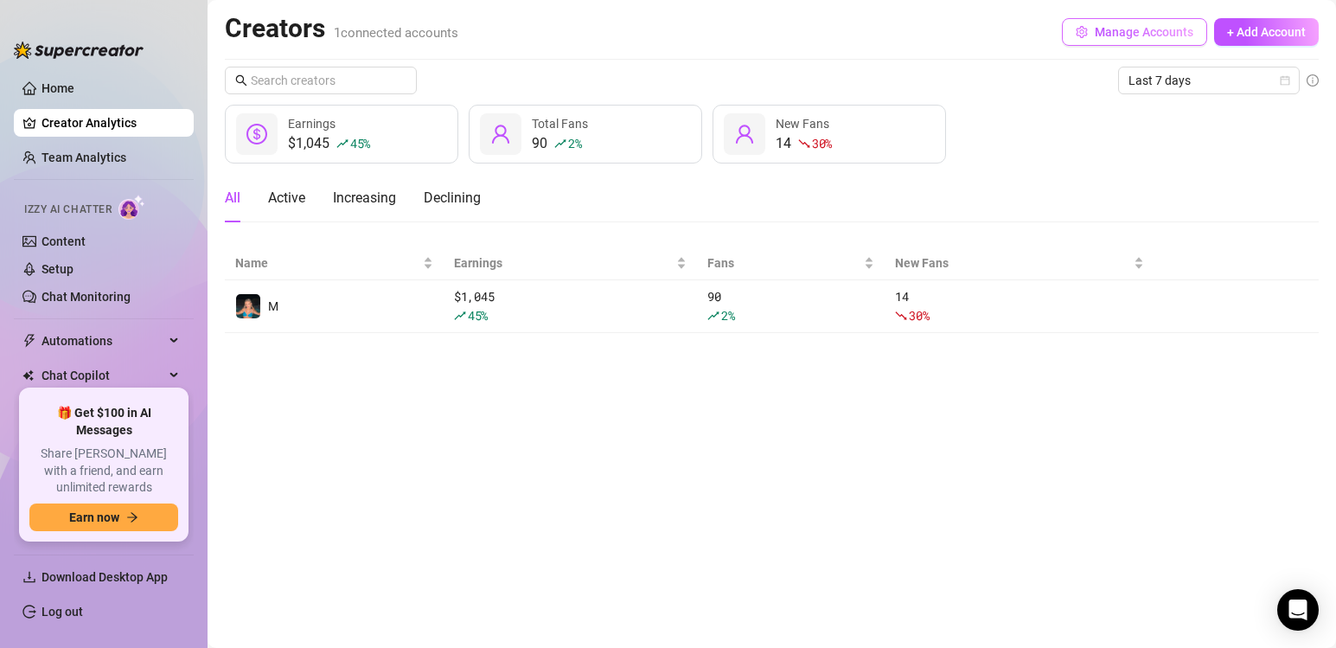
click at [1110, 35] on span "Manage Accounts" at bounding box center [1144, 32] width 99 height 14
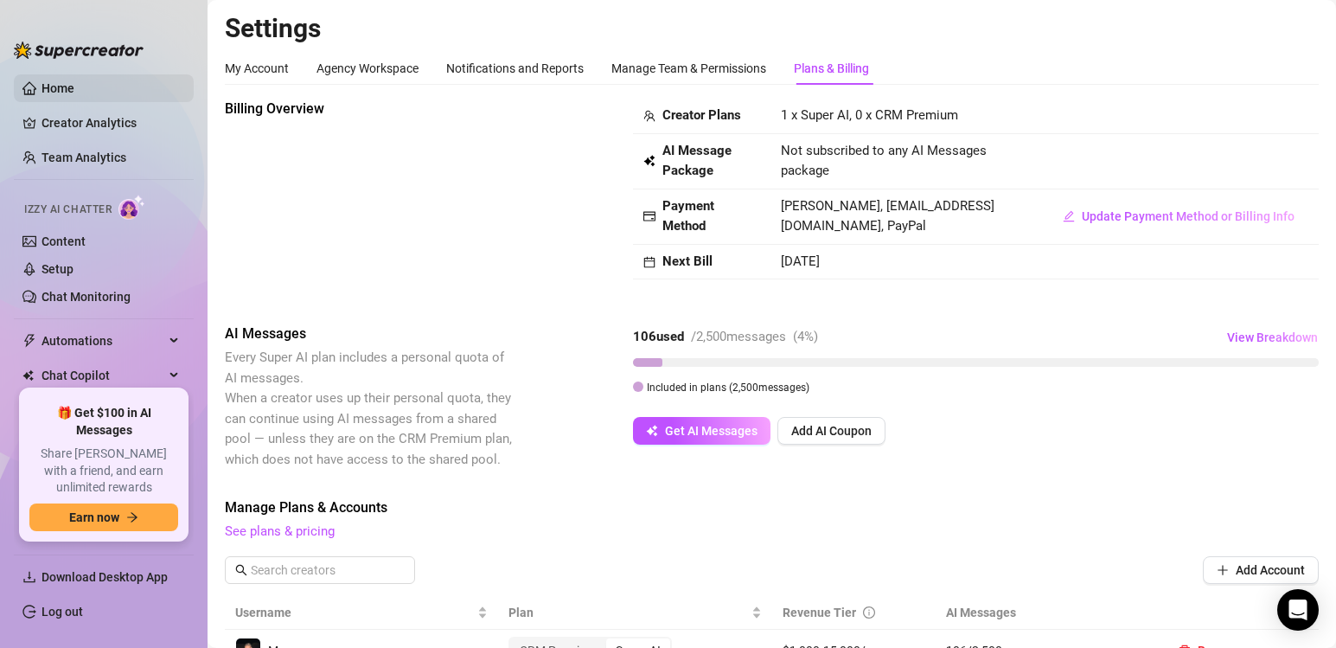
click at [74, 90] on link "Home" at bounding box center [58, 88] width 33 height 14
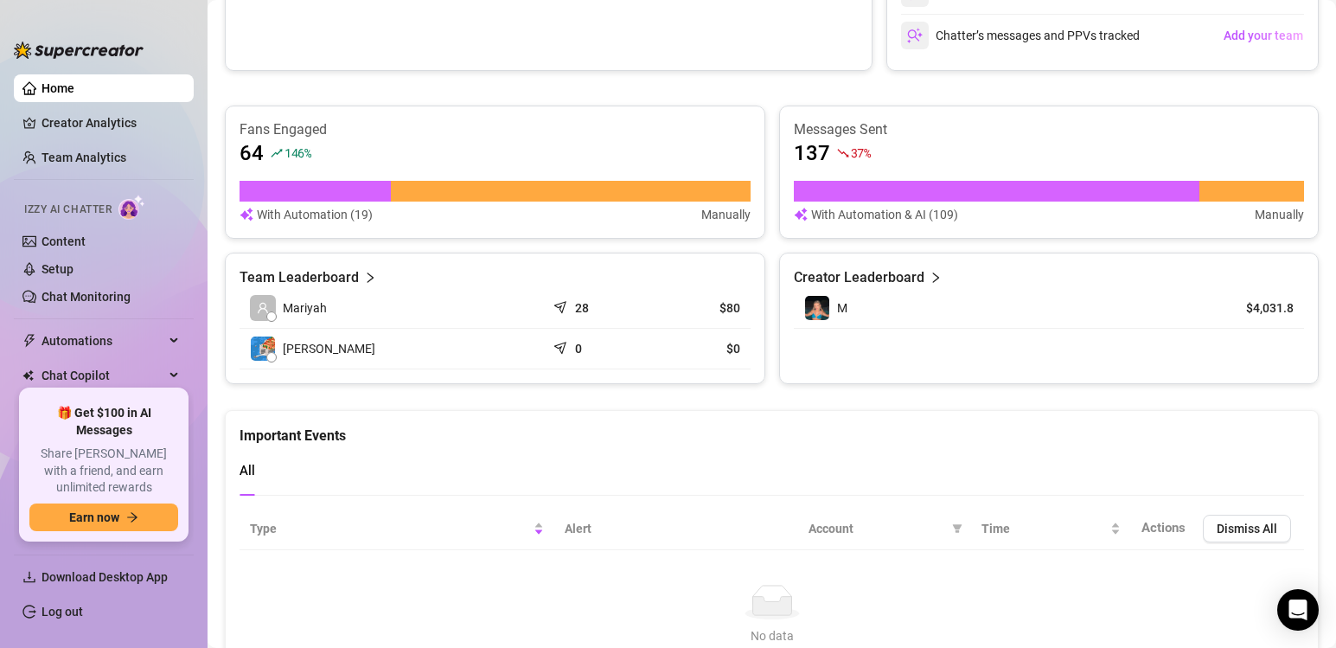
scroll to position [600, 0]
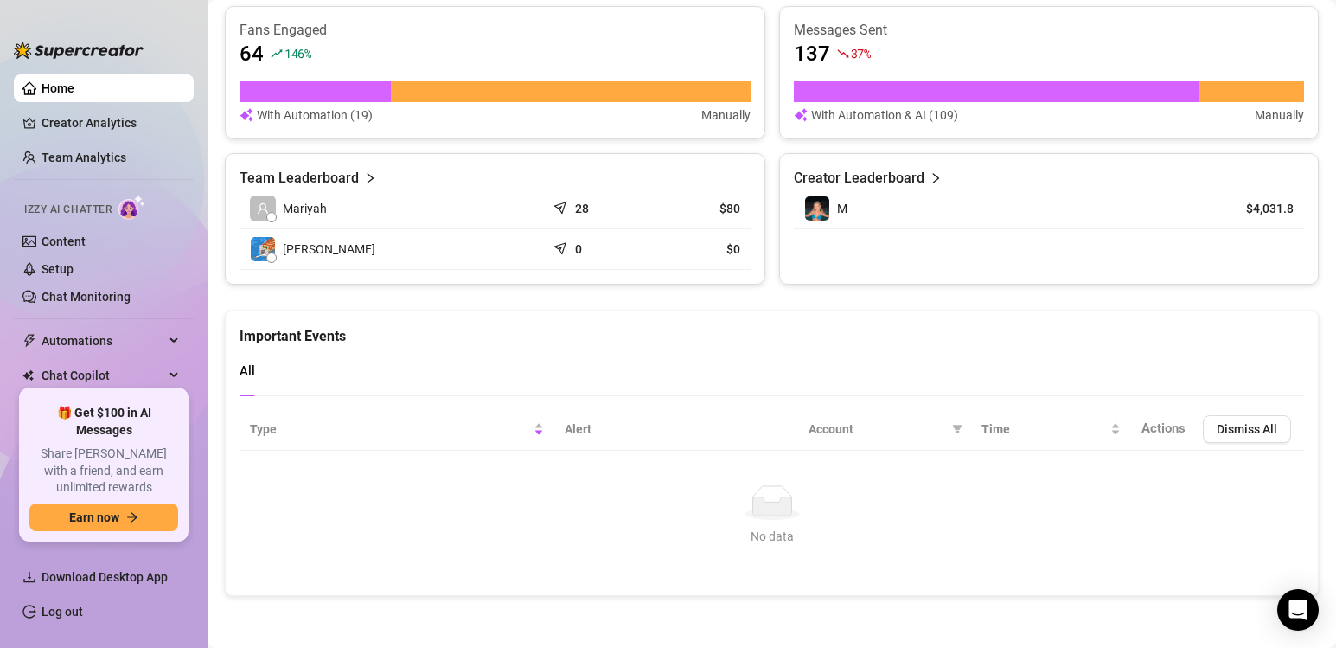
click at [689, 304] on div "👋 Hey, [PERSON_NAME] Check your achievements with Supercreator Live Metrics (La…" at bounding box center [772, 4] width 1094 height 1184
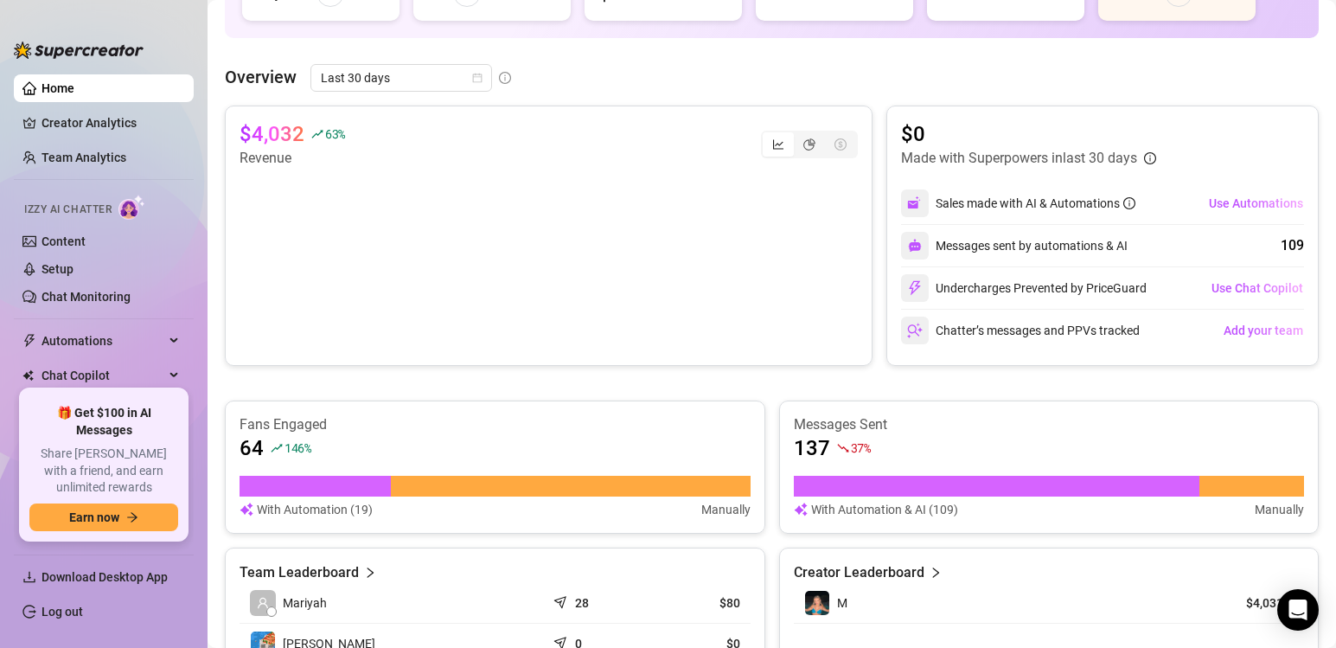
scroll to position [0, 0]
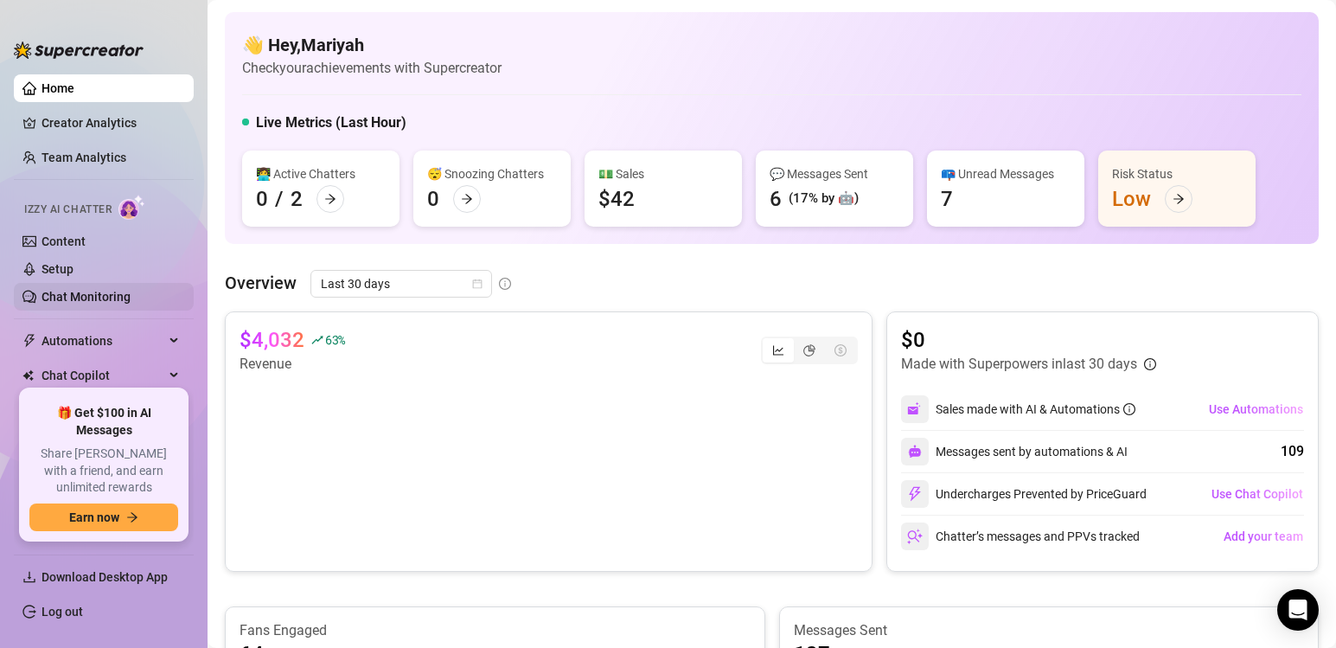
click at [85, 291] on link "Chat Monitoring" at bounding box center [86, 297] width 89 height 14
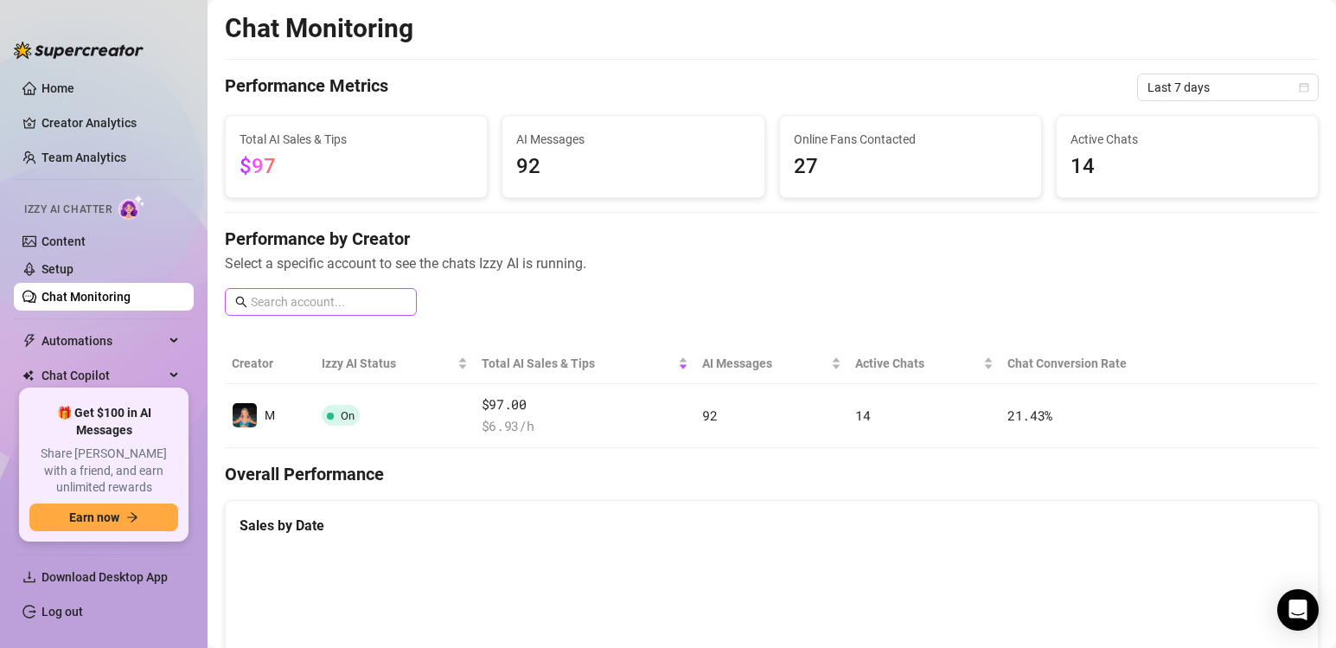
click at [356, 311] on span at bounding box center [321, 302] width 192 height 28
click at [115, 369] on span "Chat Copilot" at bounding box center [103, 376] width 123 height 28
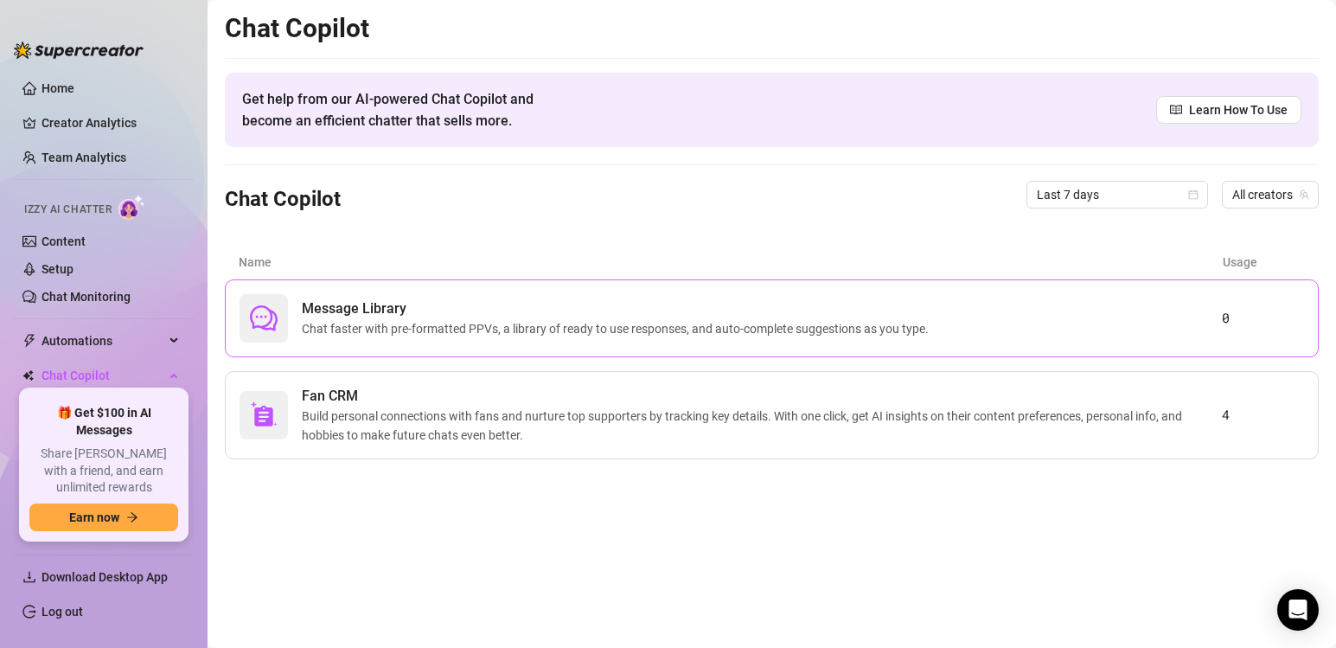
click at [543, 317] on span "Message Library" at bounding box center [619, 308] width 634 height 21
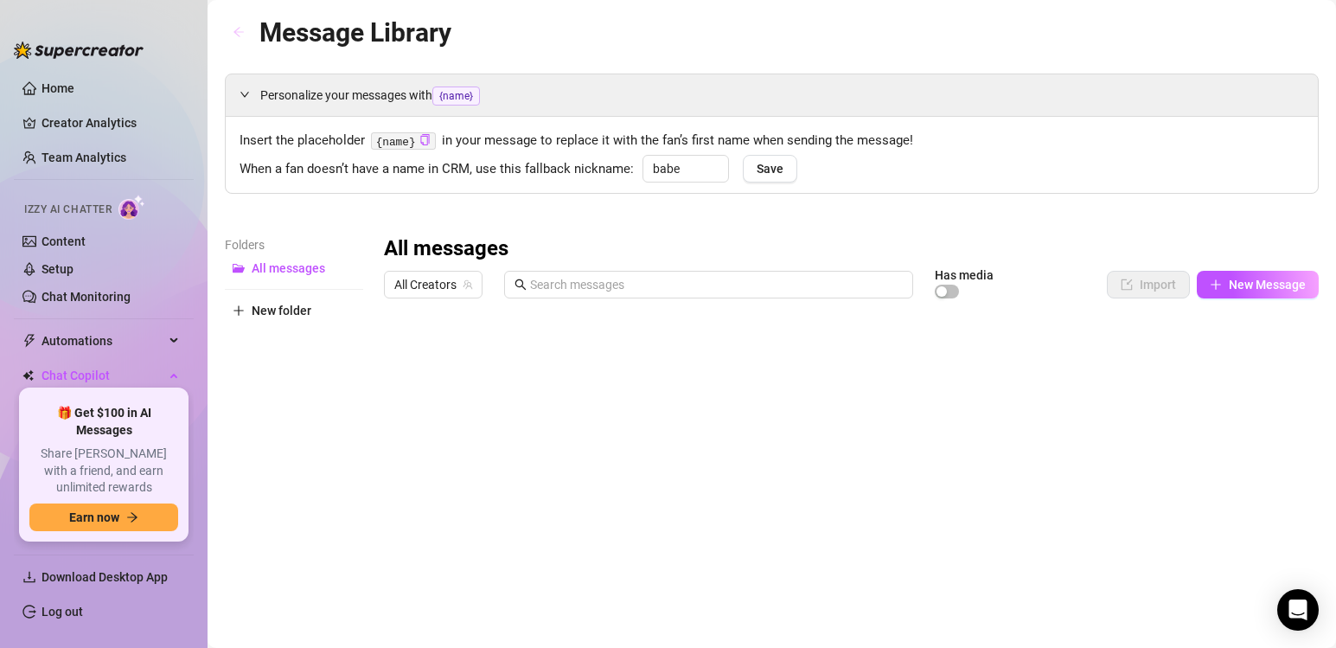
click at [239, 34] on icon "arrow-left" at bounding box center [239, 32] width 12 height 12
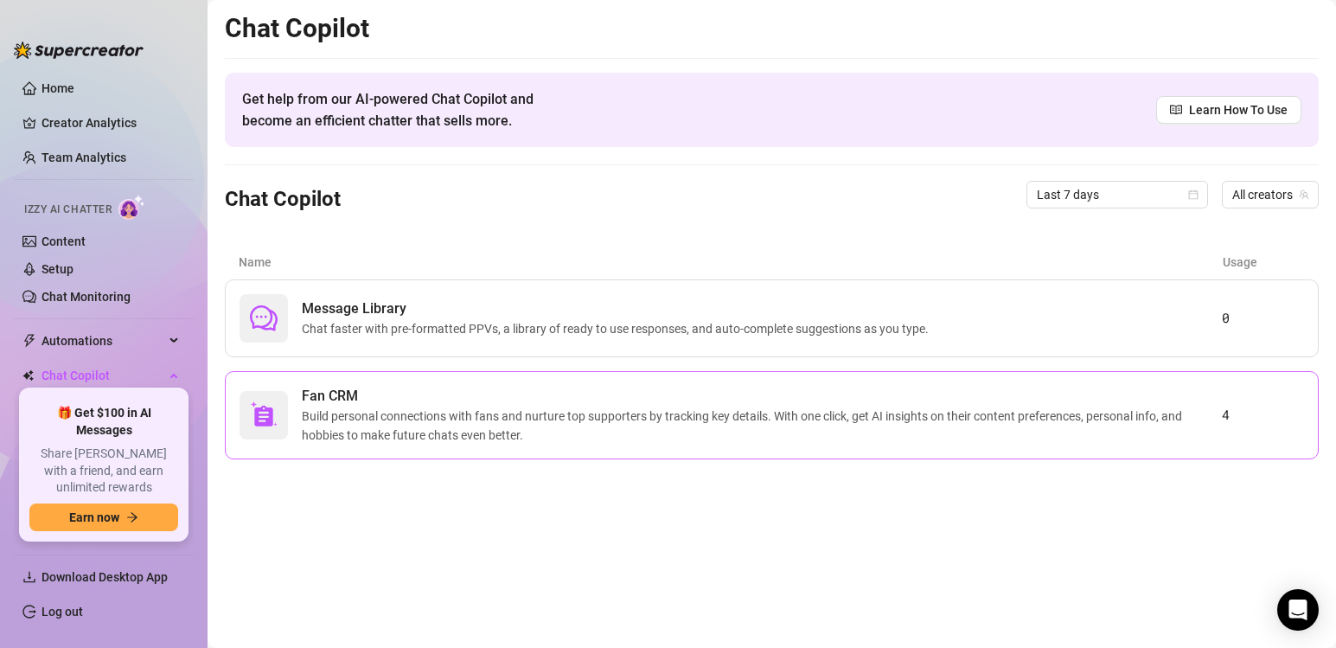
click at [669, 431] on span "Build personal connections with fans and nurture top supporters by tracking key…" at bounding box center [762, 426] width 920 height 38
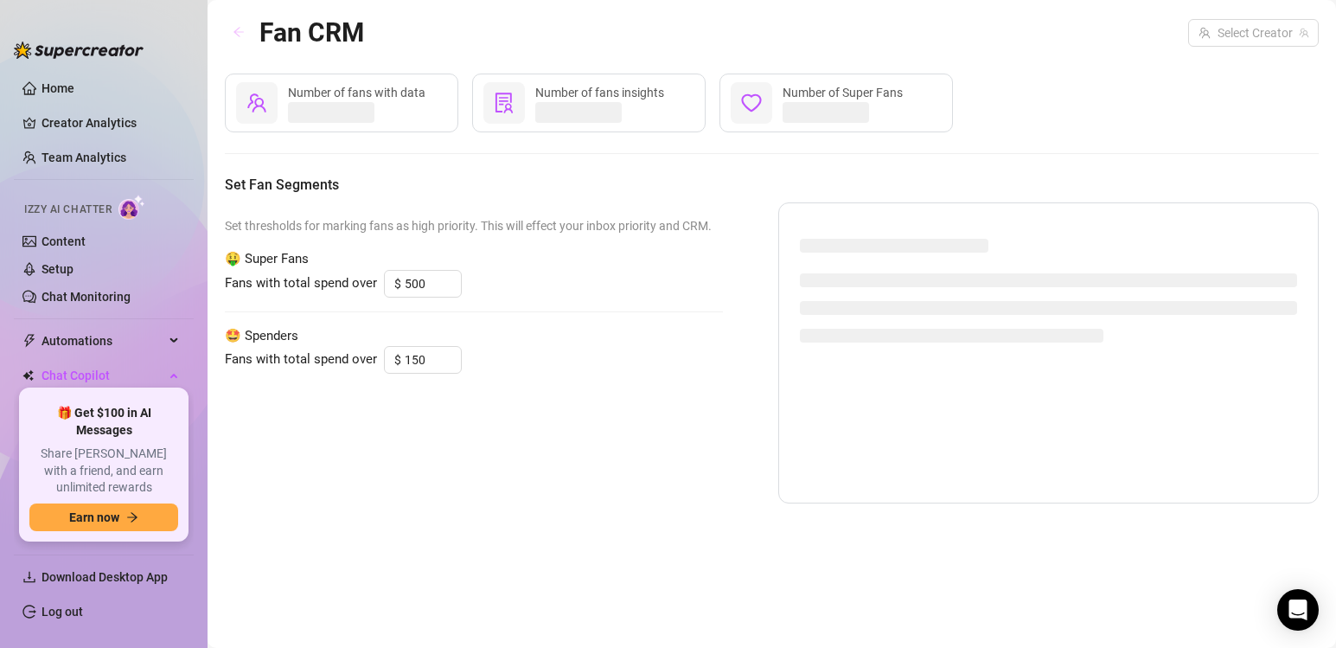
click at [240, 31] on icon "arrow-left" at bounding box center [239, 32] width 12 height 12
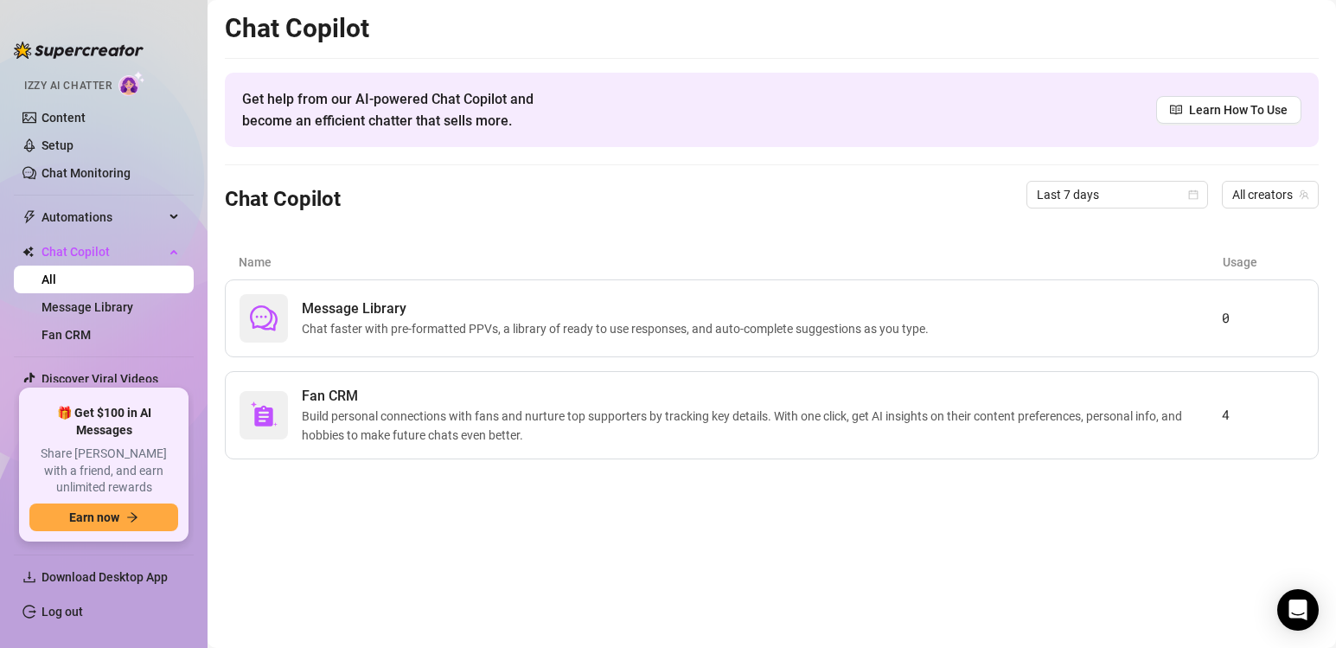
scroll to position [158, 0]
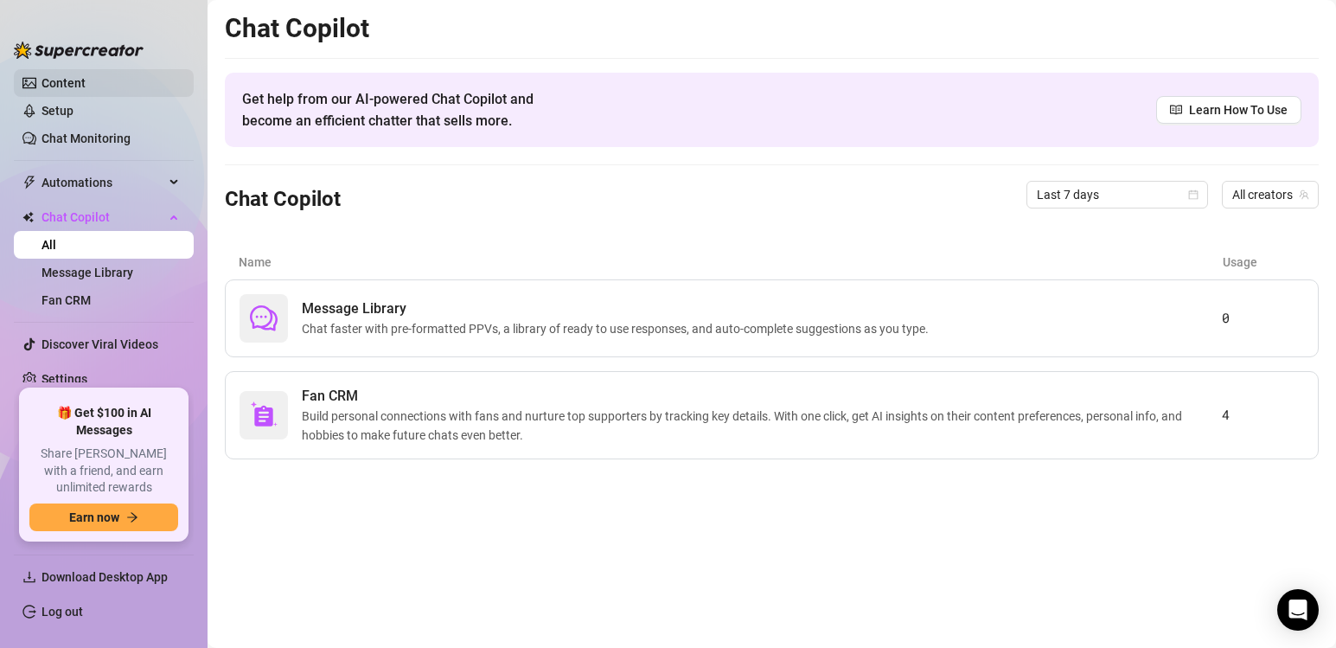
click at [86, 82] on link "Content" at bounding box center [64, 83] width 44 height 14
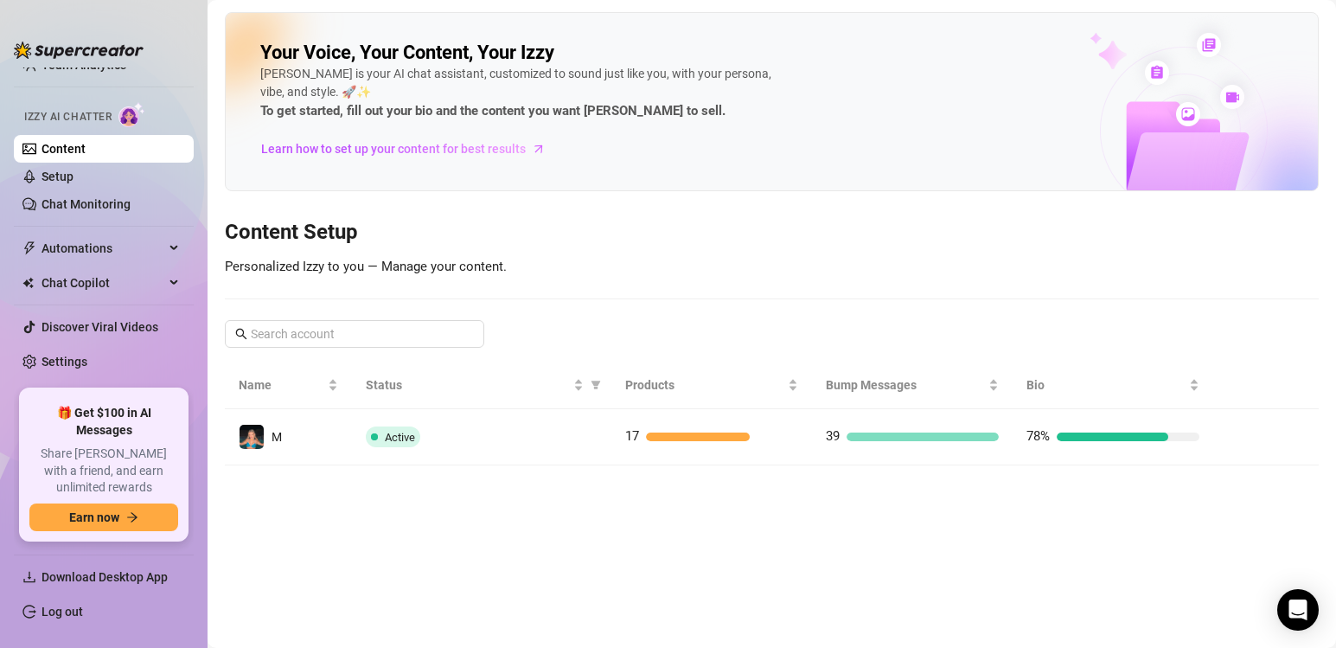
scroll to position [75, 0]
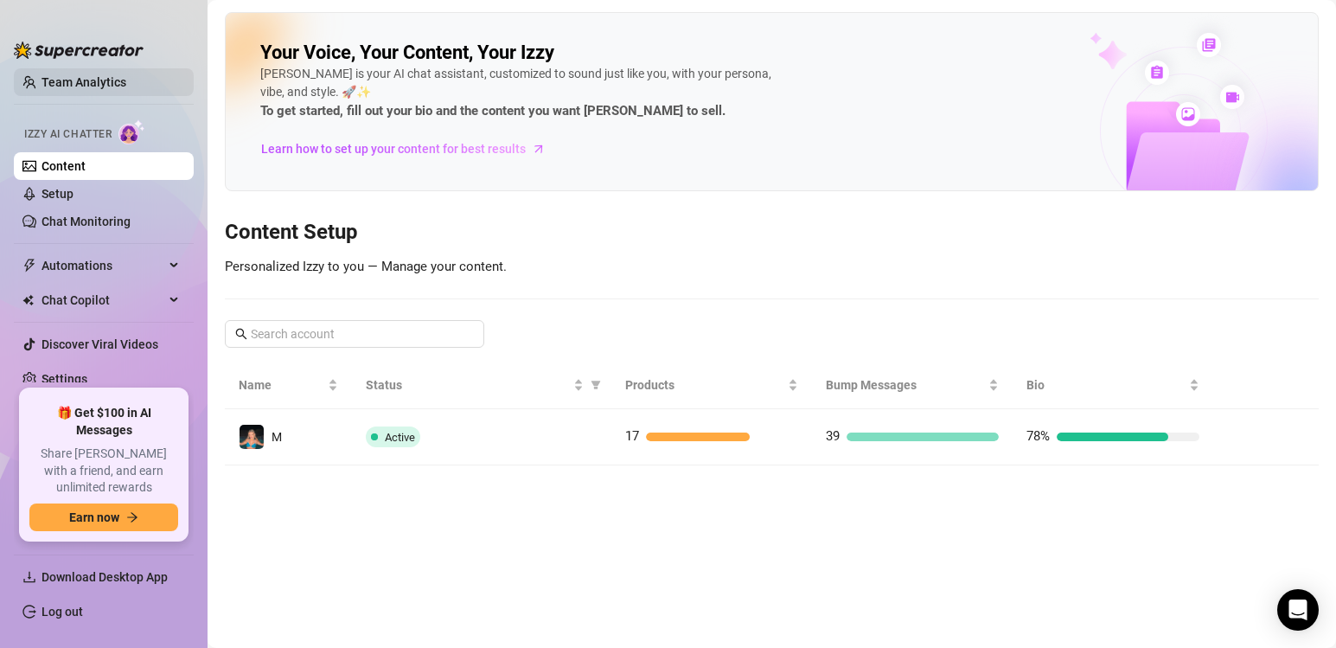
click at [114, 85] on link "Team Analytics" at bounding box center [84, 82] width 85 height 14
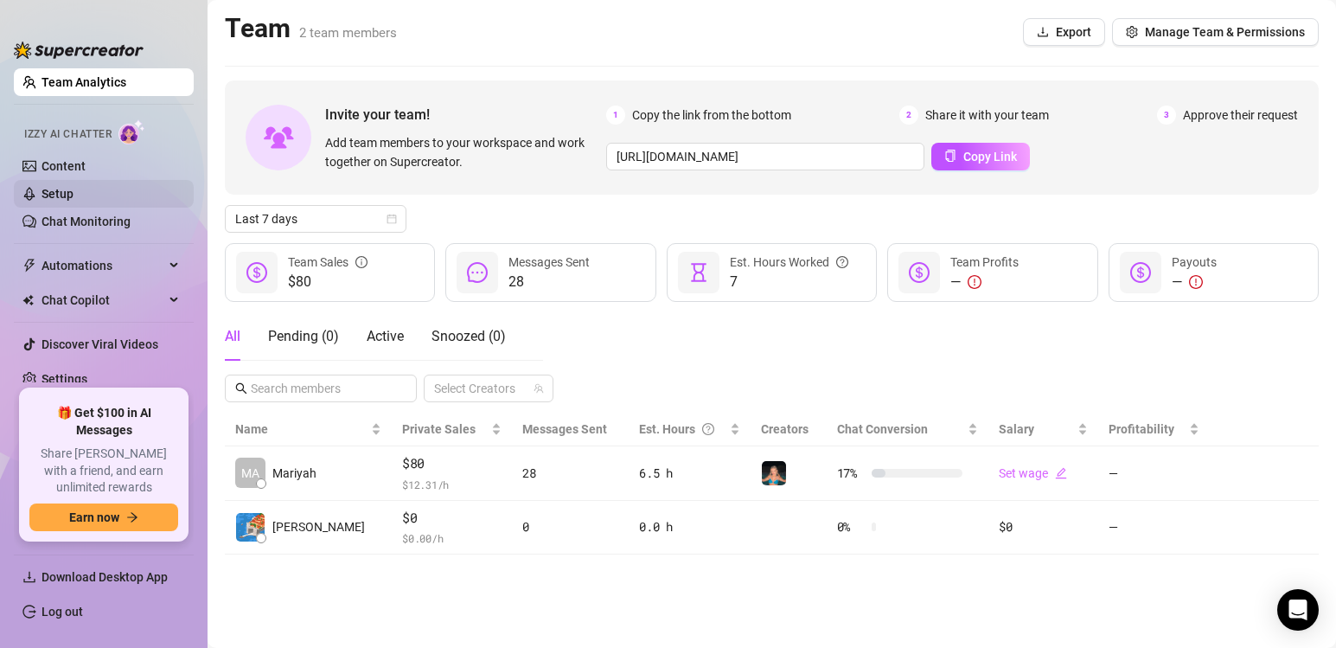
click at [74, 194] on link "Setup" at bounding box center [58, 194] width 32 height 14
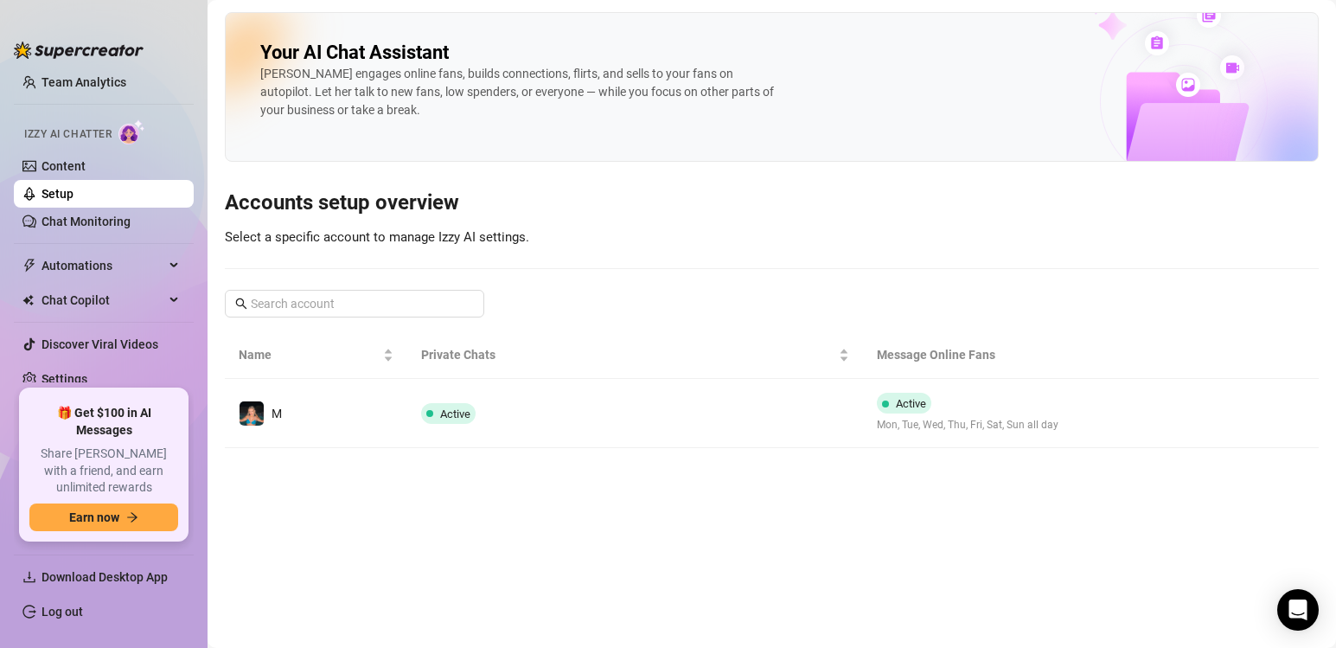
click at [131, 240] on ul "Home Creator Analytics Team Analytics Izzy AI Chatter Content Setup Chat Monito…" at bounding box center [104, 224] width 180 height 315
click at [129, 228] on link "Chat Monitoring" at bounding box center [86, 222] width 89 height 14
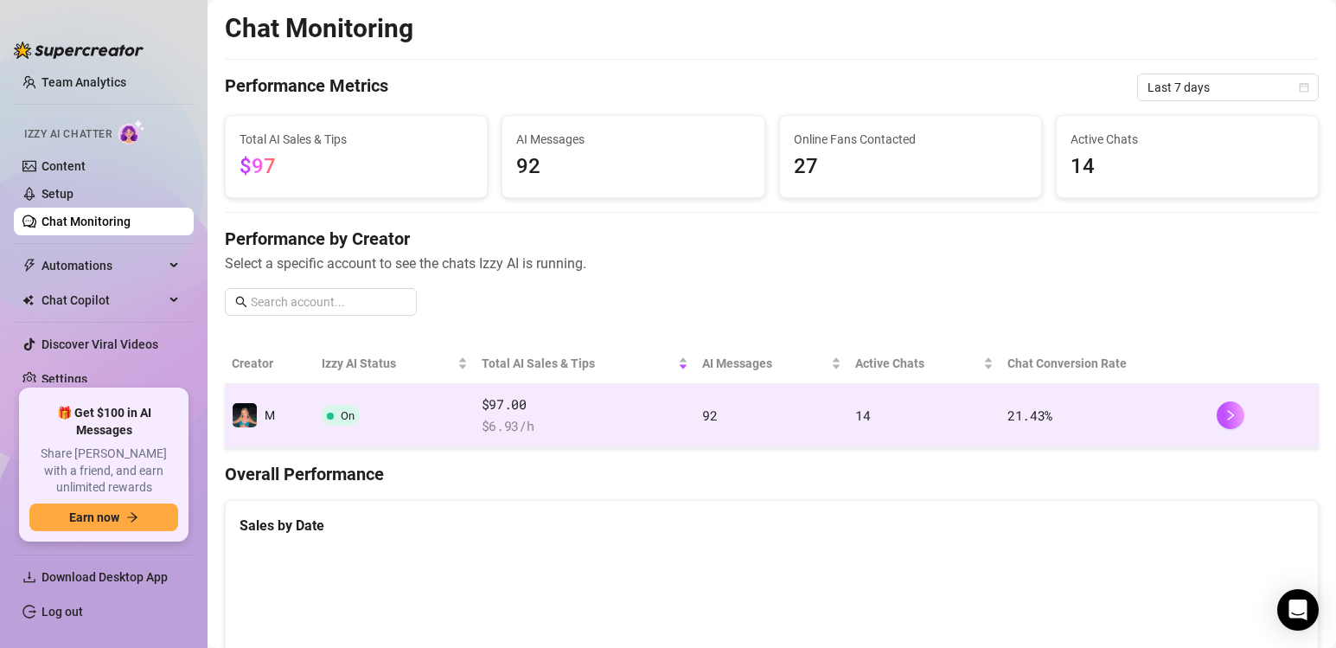
click at [277, 420] on td "M" at bounding box center [270, 416] width 90 height 64
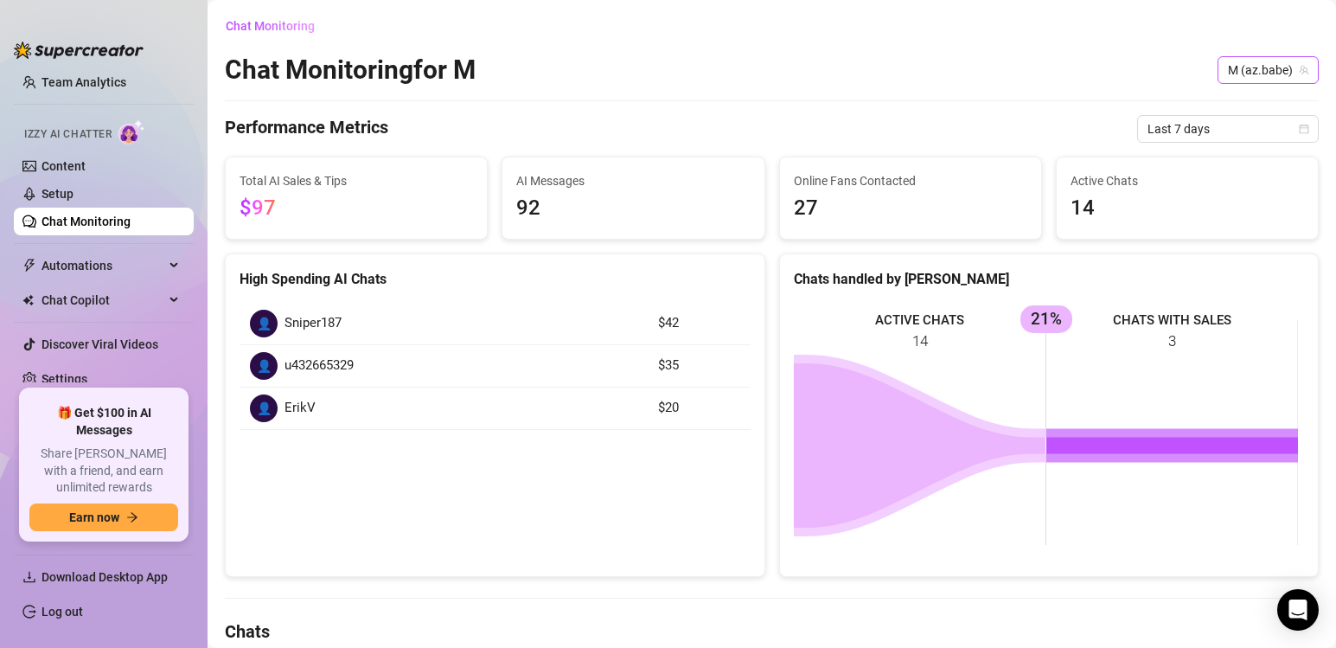
click at [1241, 73] on span "M (az.babe)" at bounding box center [1268, 70] width 80 height 26
click at [1151, 73] on div "Chat Monitoring for M M (az.babe)" at bounding box center [772, 70] width 1094 height 33
